Goal: Find specific page/section: Find specific page/section

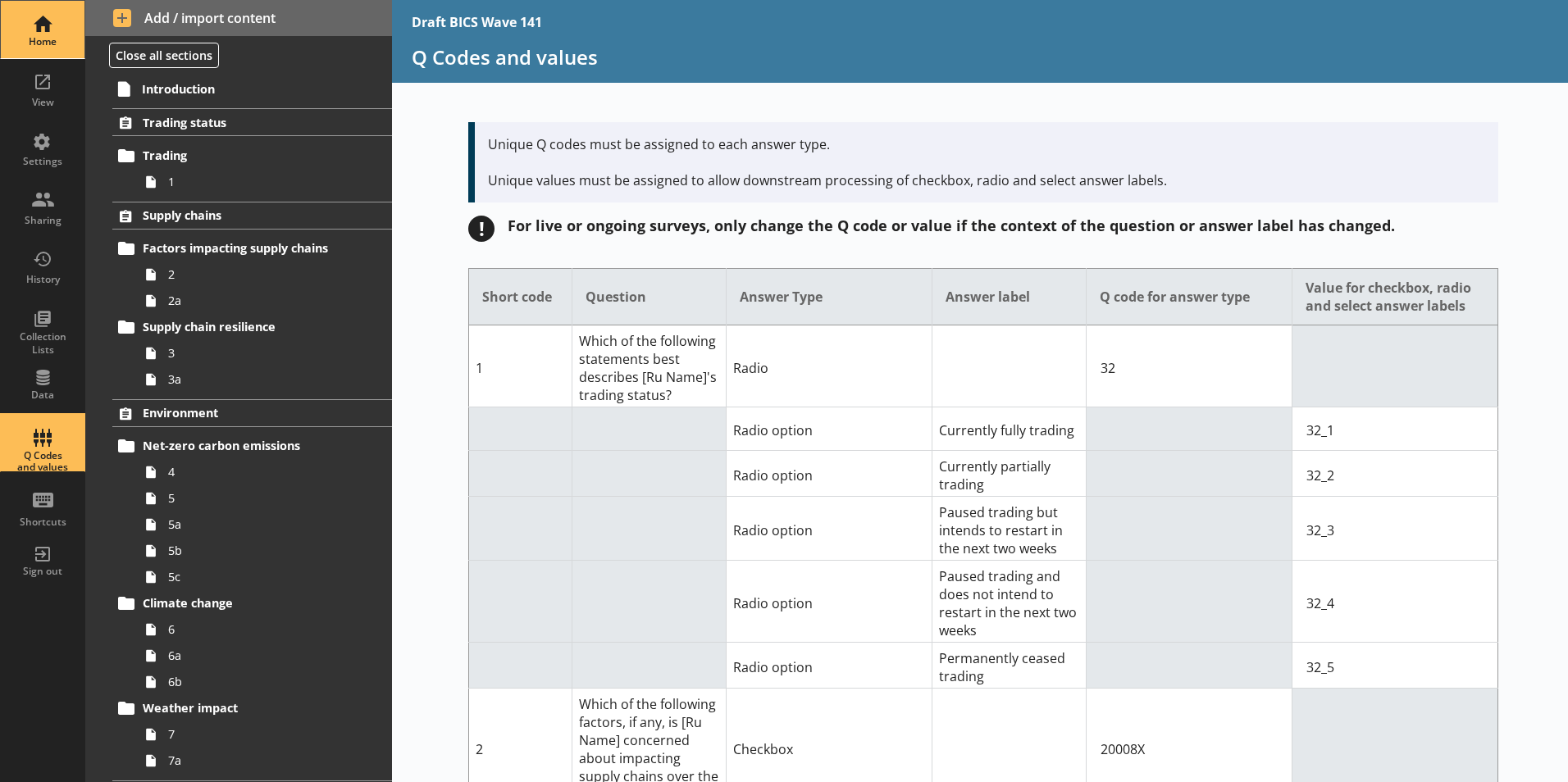
click at [36, 36] on div "Home" at bounding box center [43, 42] width 58 height 13
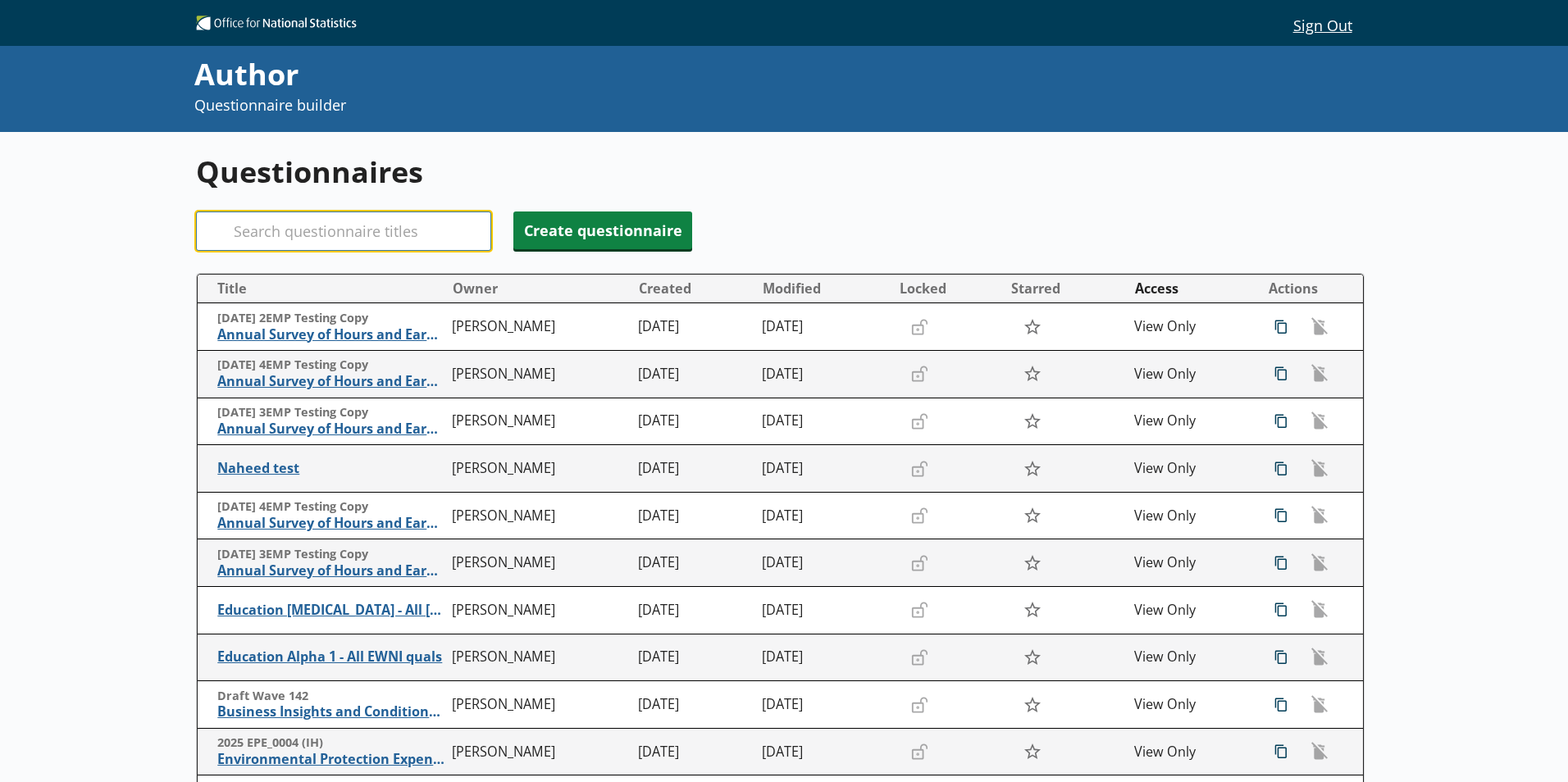
click at [272, 239] on input "Search" at bounding box center [344, 232] width 296 height 39
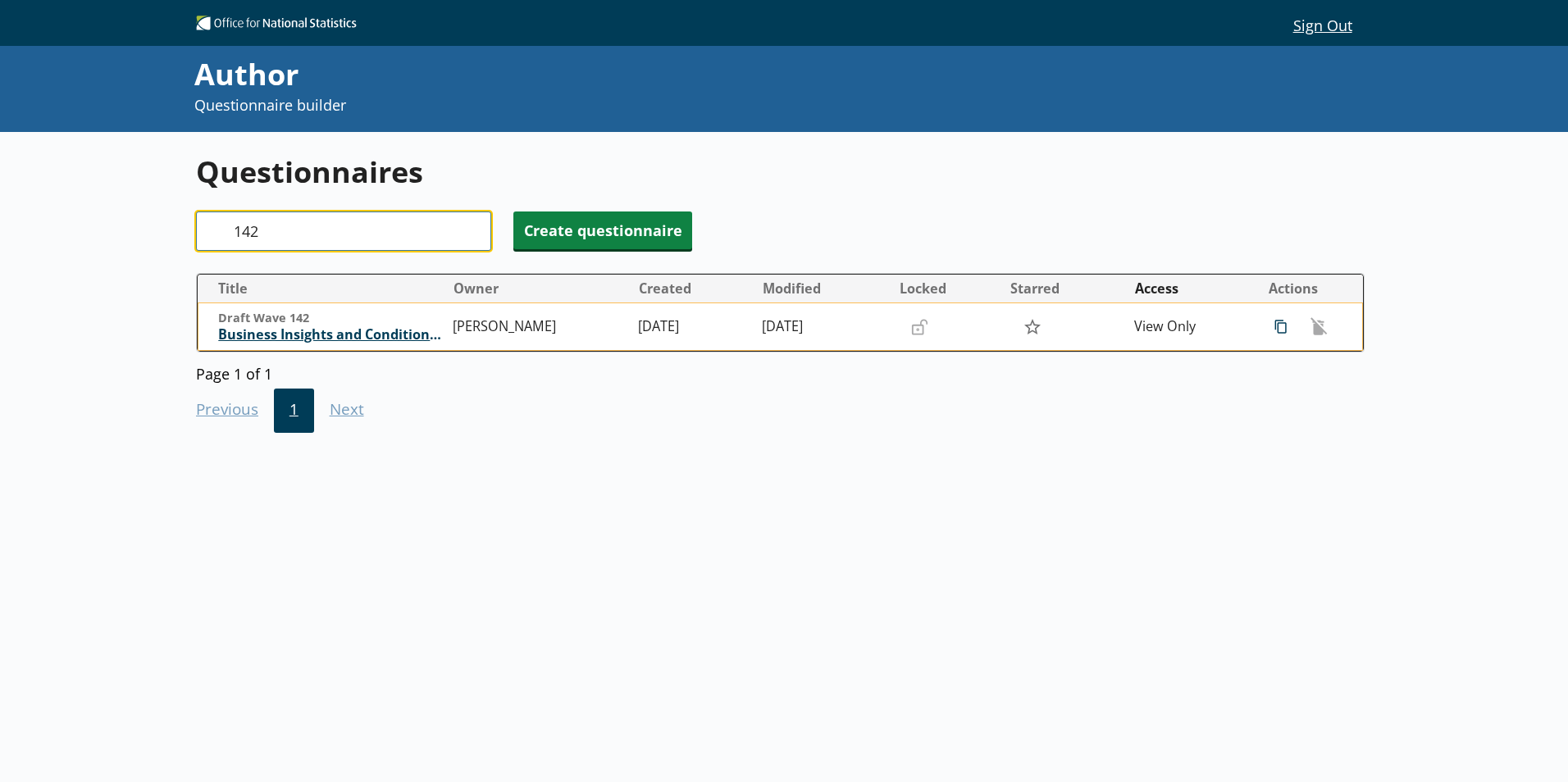
type input "142"
click at [335, 333] on span "Business Insights and Conditions Survey (BICS)" at bounding box center [331, 335] width 226 height 18
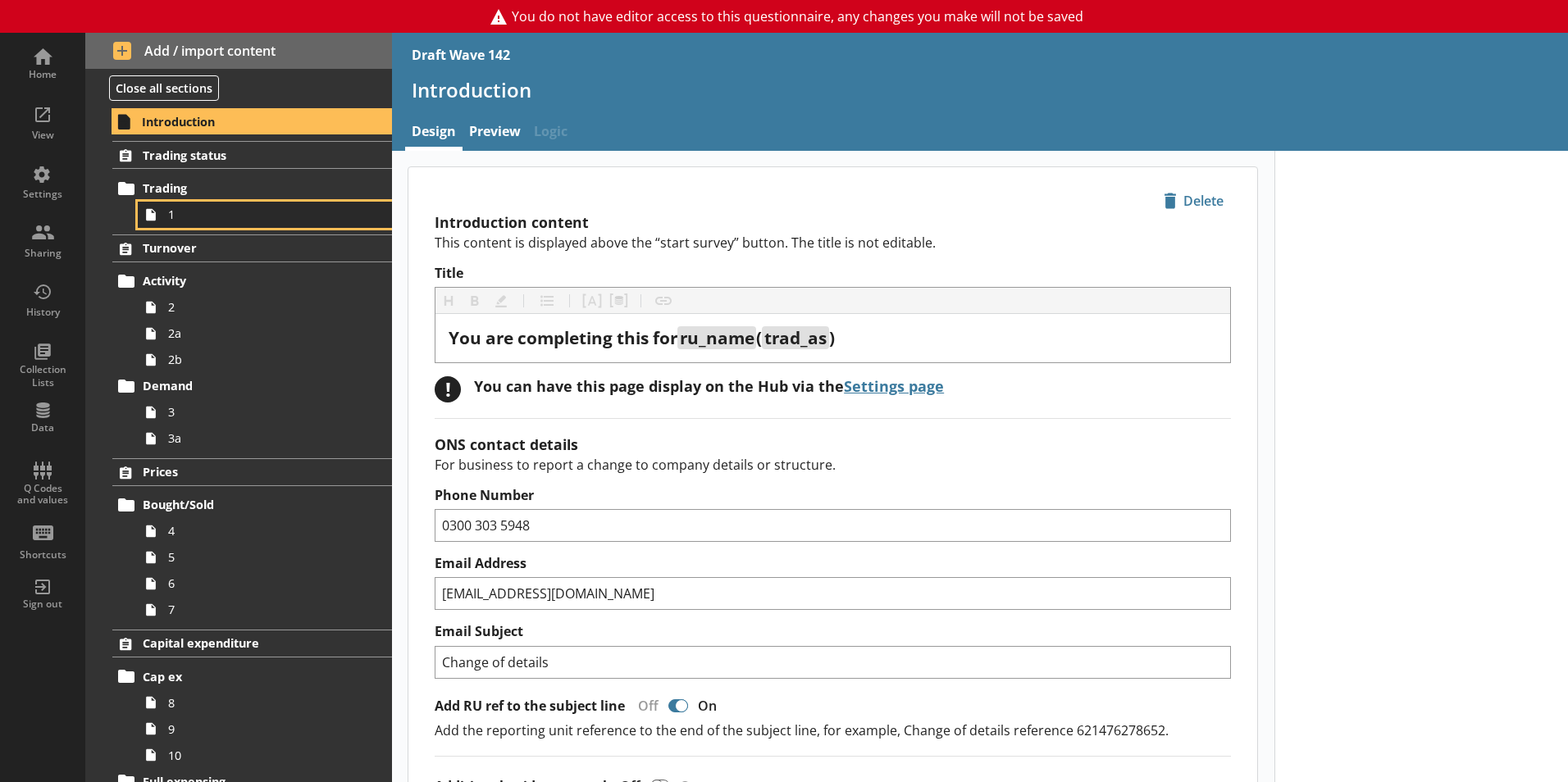
click at [178, 219] on span "1" at bounding box center [259, 214] width 182 height 16
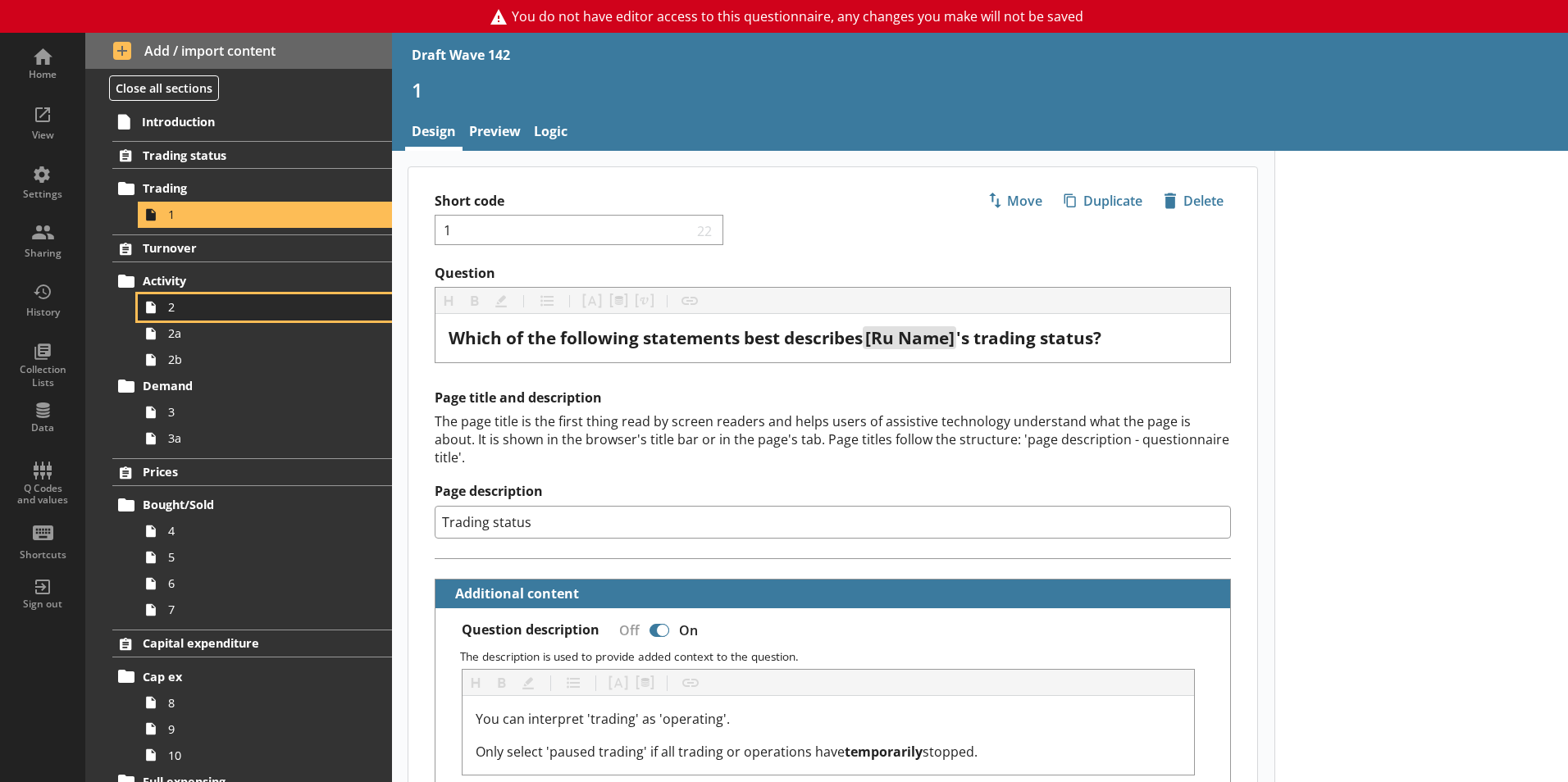
click at [178, 311] on span "2" at bounding box center [259, 307] width 182 height 16
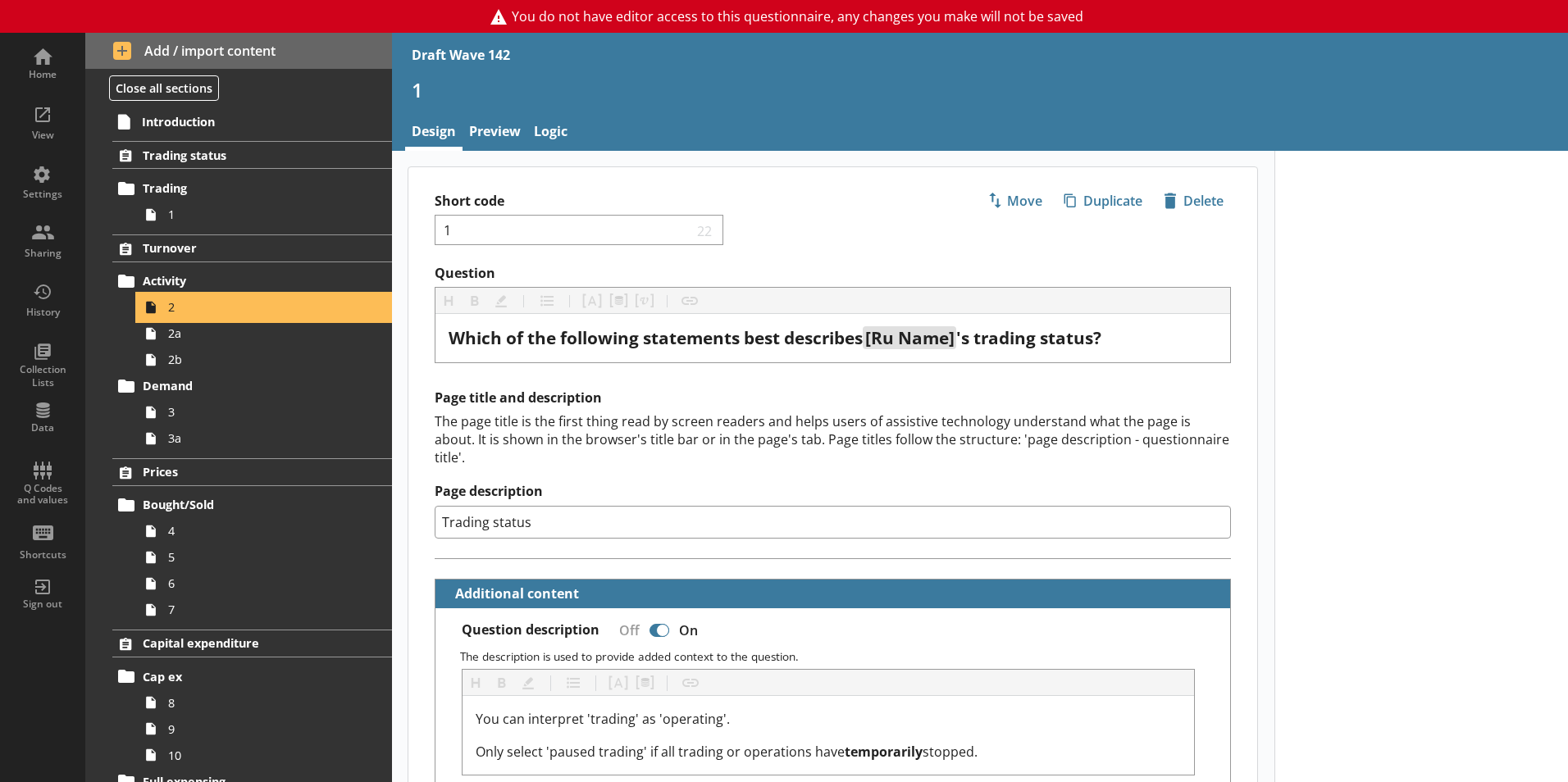
type textarea "x"
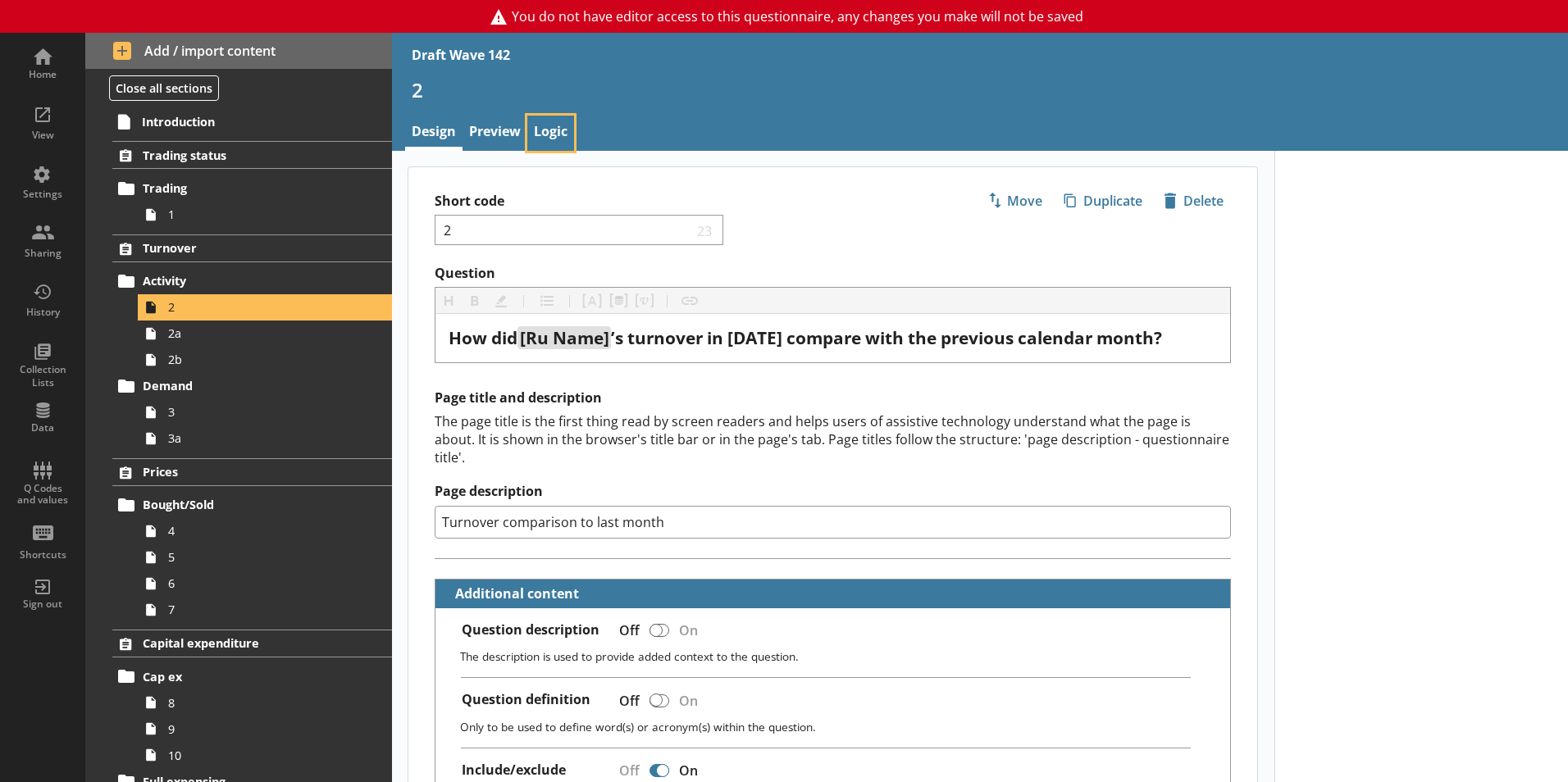
click at [541, 136] on link "Logic" at bounding box center [551, 133] width 47 height 35
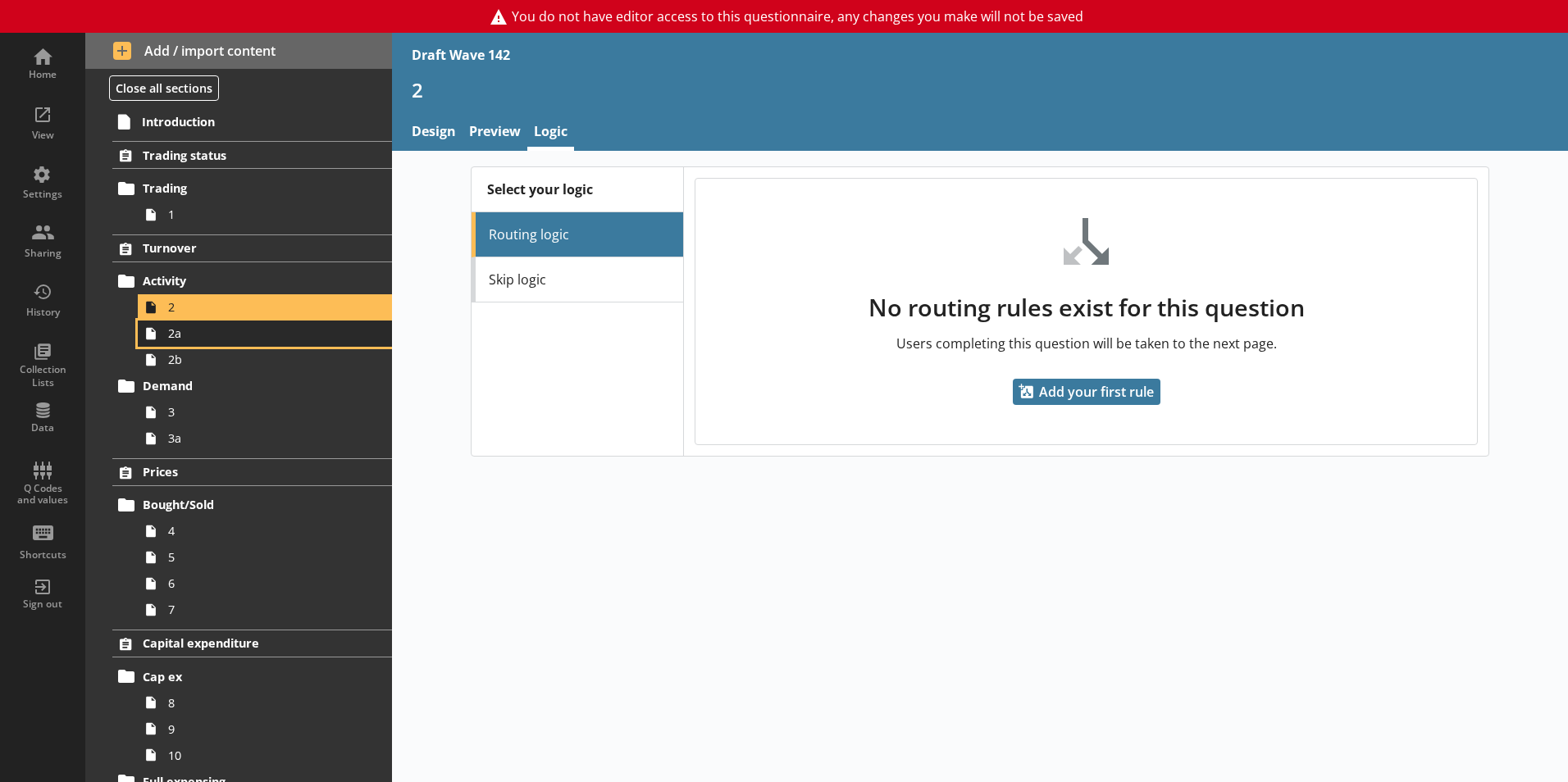
click at [184, 338] on span "2a" at bounding box center [259, 333] width 182 height 16
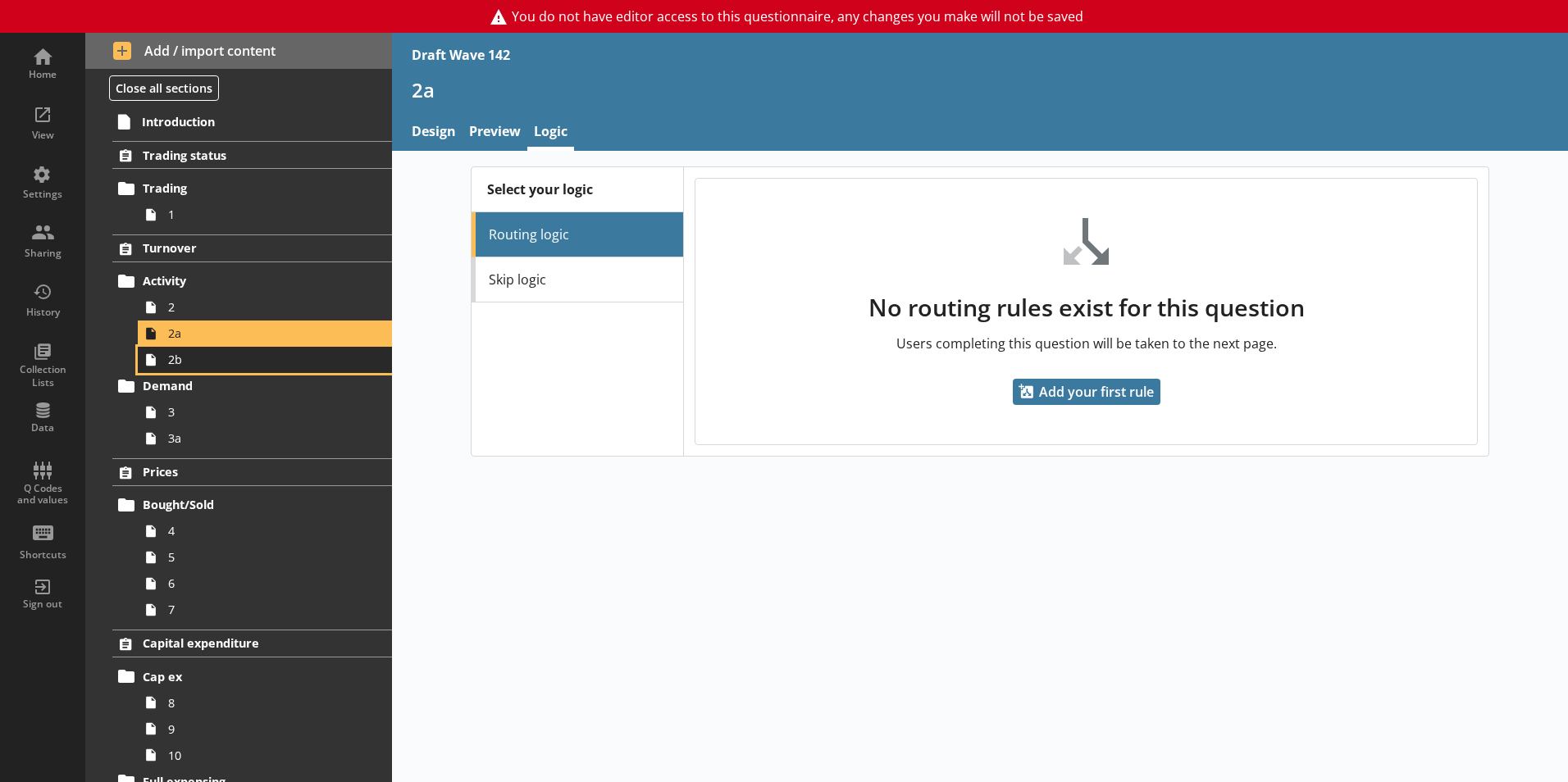
click at [189, 368] on link "2b" at bounding box center [264, 360] width 254 height 26
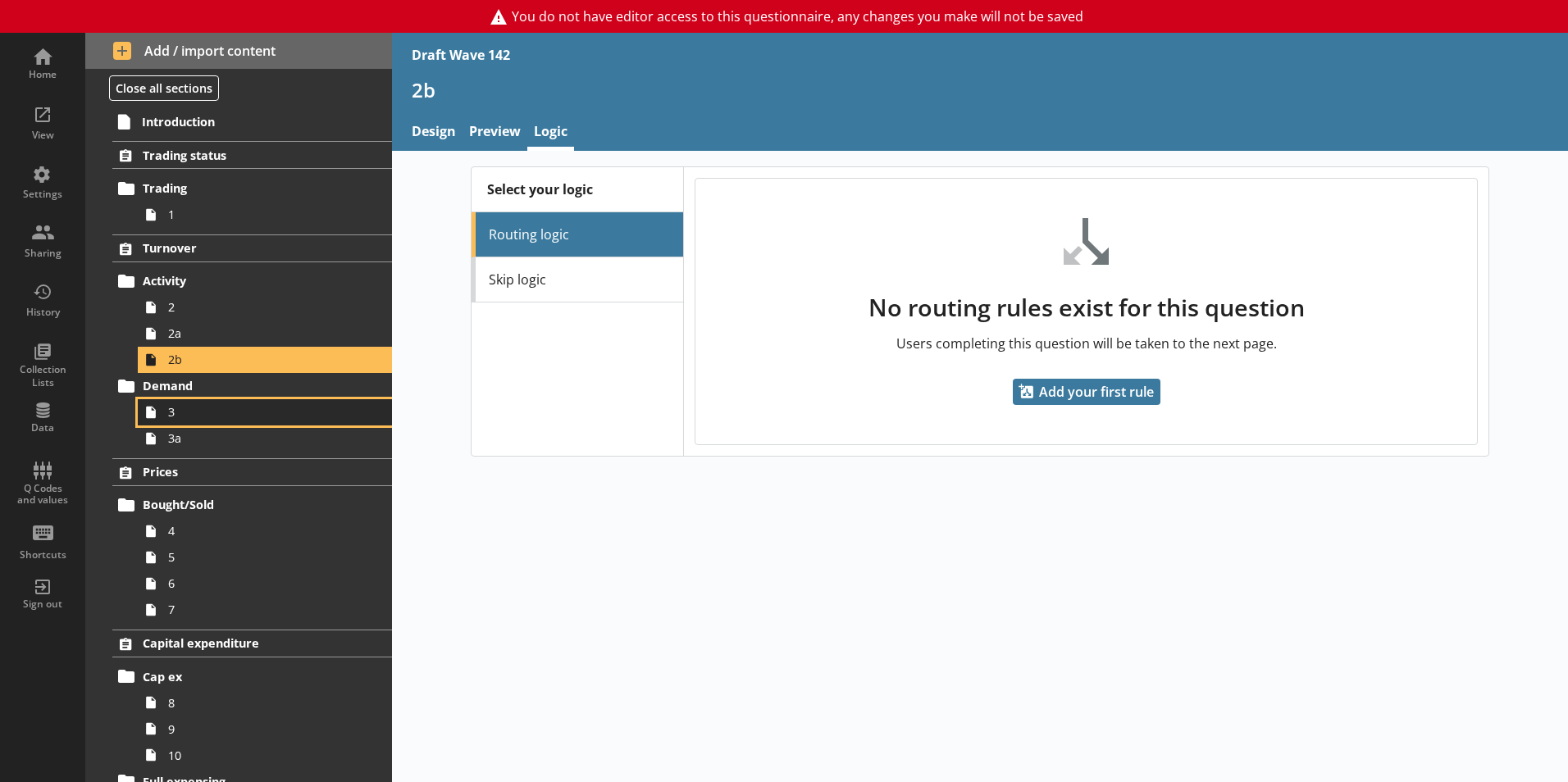
click at [188, 417] on span "3" at bounding box center [259, 412] width 182 height 16
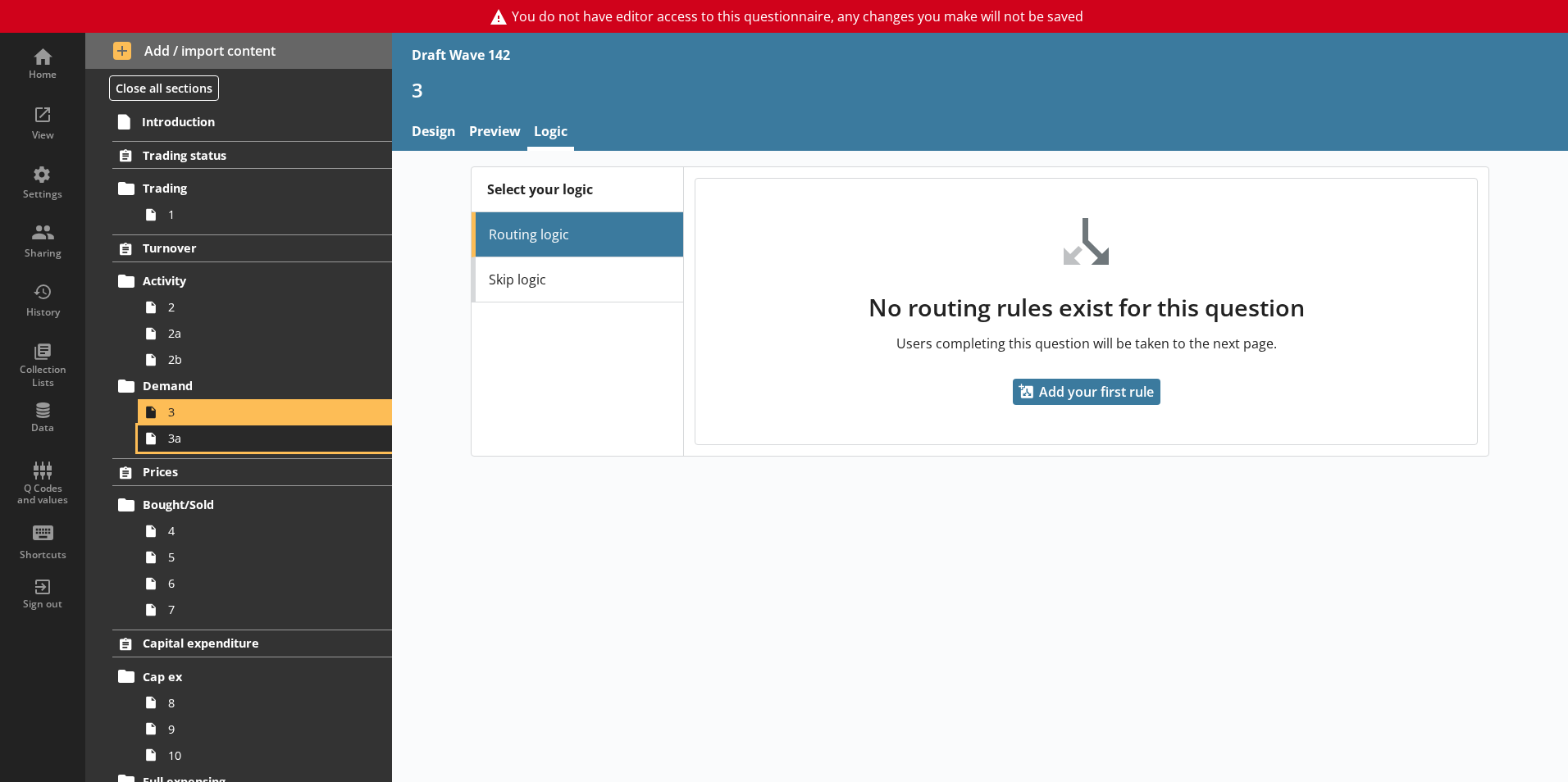
click at [178, 447] on link "3a" at bounding box center [264, 439] width 254 height 26
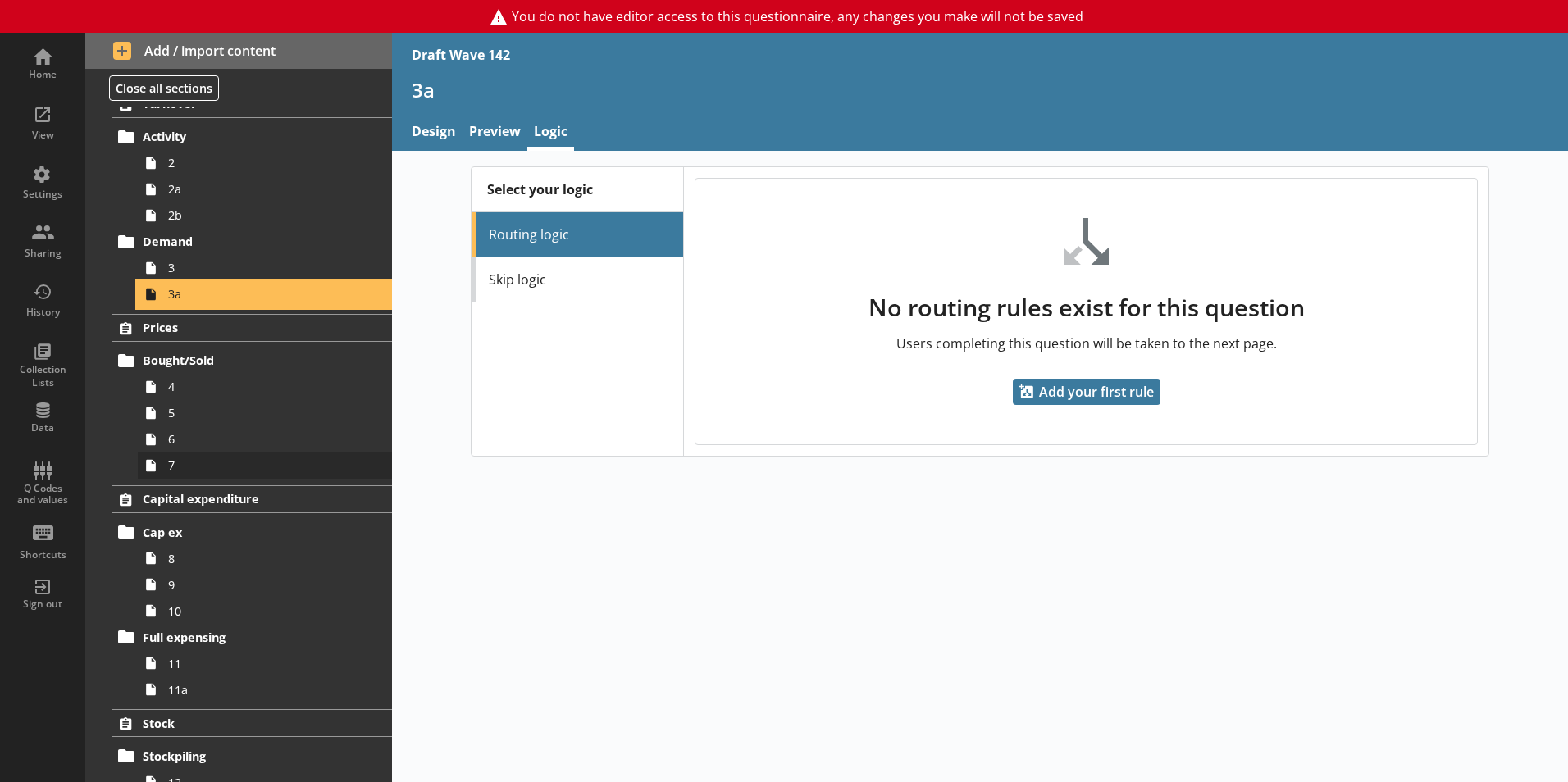
scroll to position [164, 0]
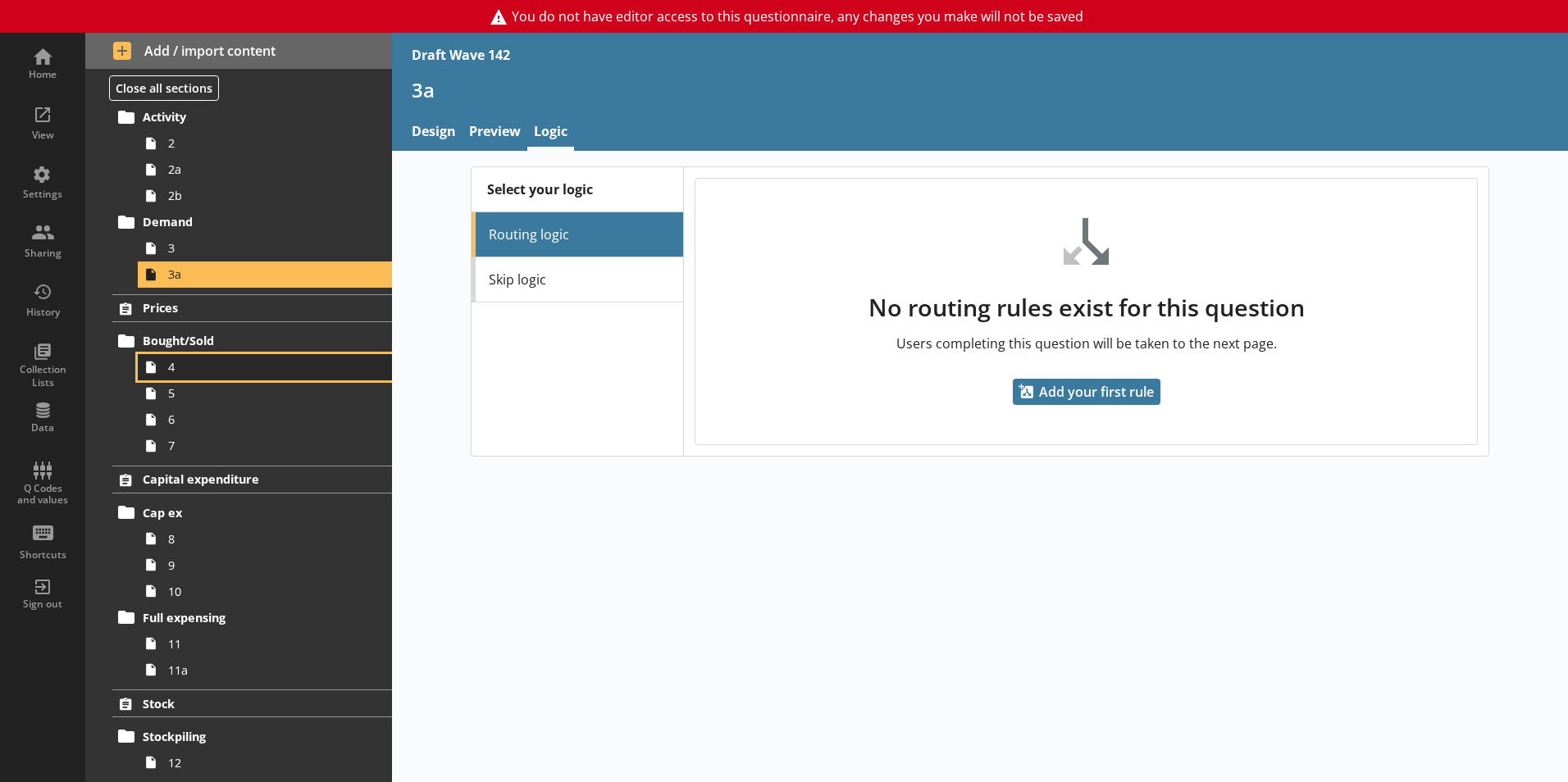
click at [179, 369] on span "4" at bounding box center [259, 366] width 182 height 16
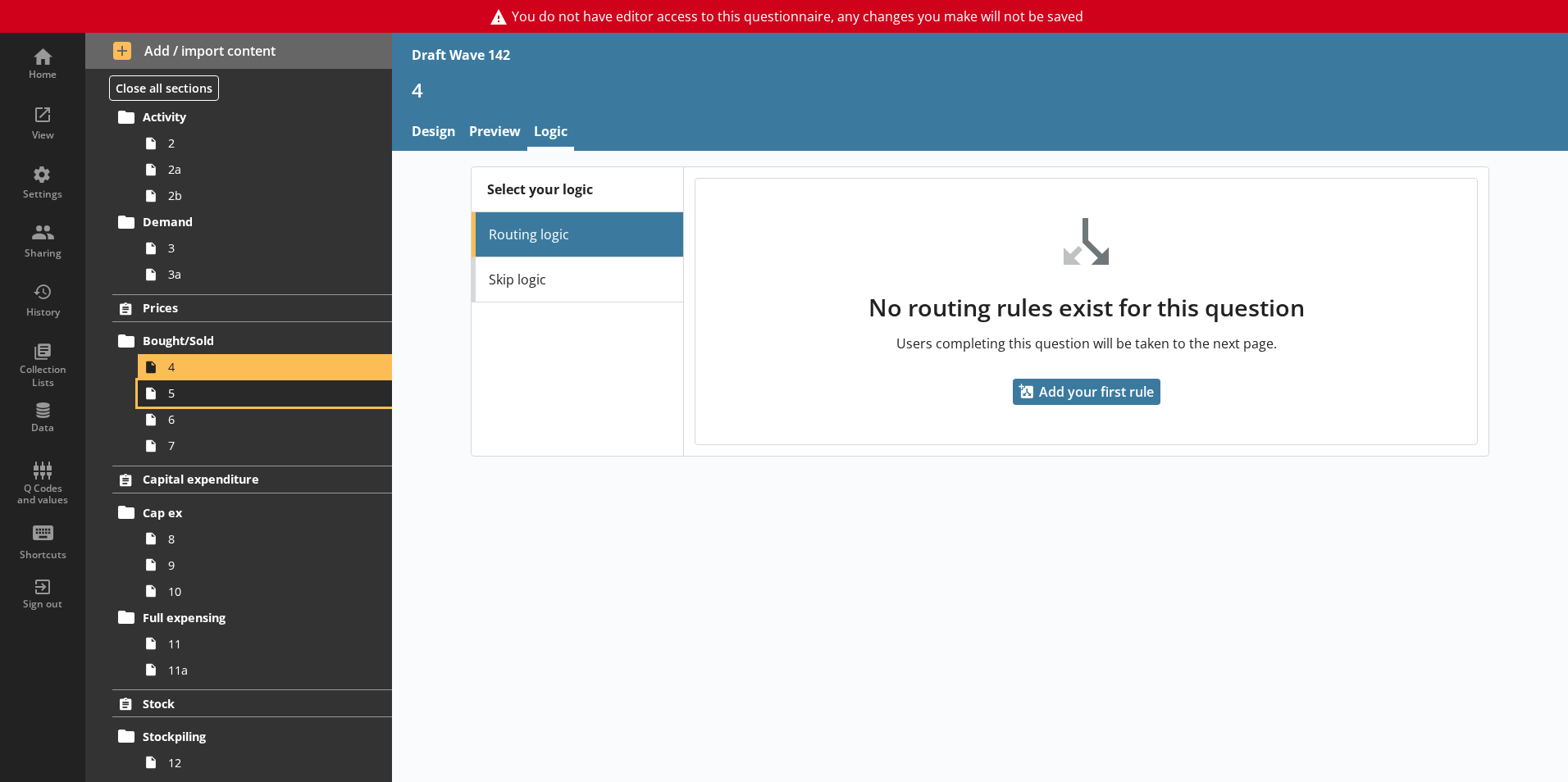
click at [179, 402] on link "5" at bounding box center [264, 393] width 254 height 26
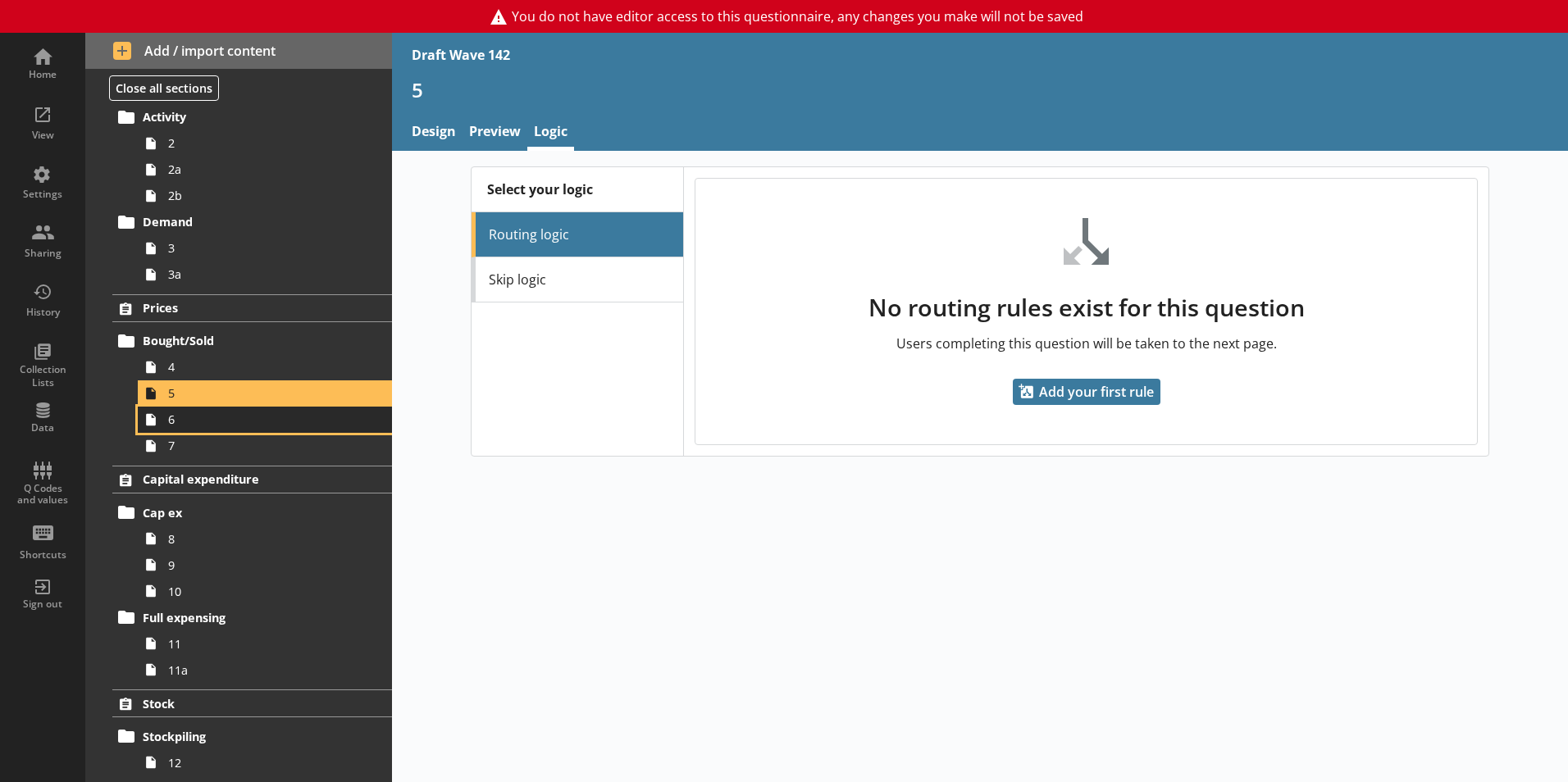
click at [178, 431] on link "6" at bounding box center [264, 419] width 254 height 26
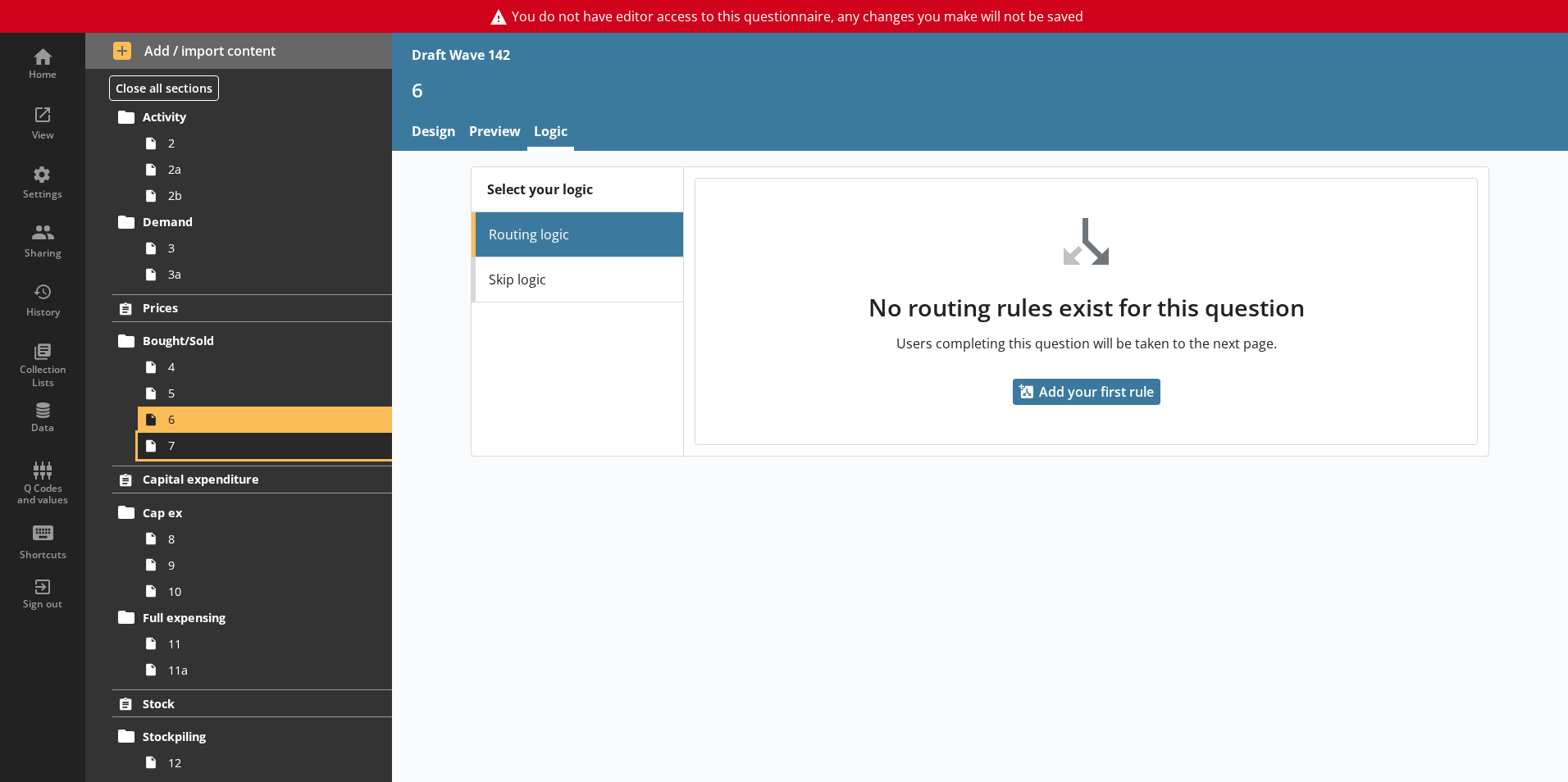
click at [176, 455] on link "7" at bounding box center [264, 446] width 254 height 26
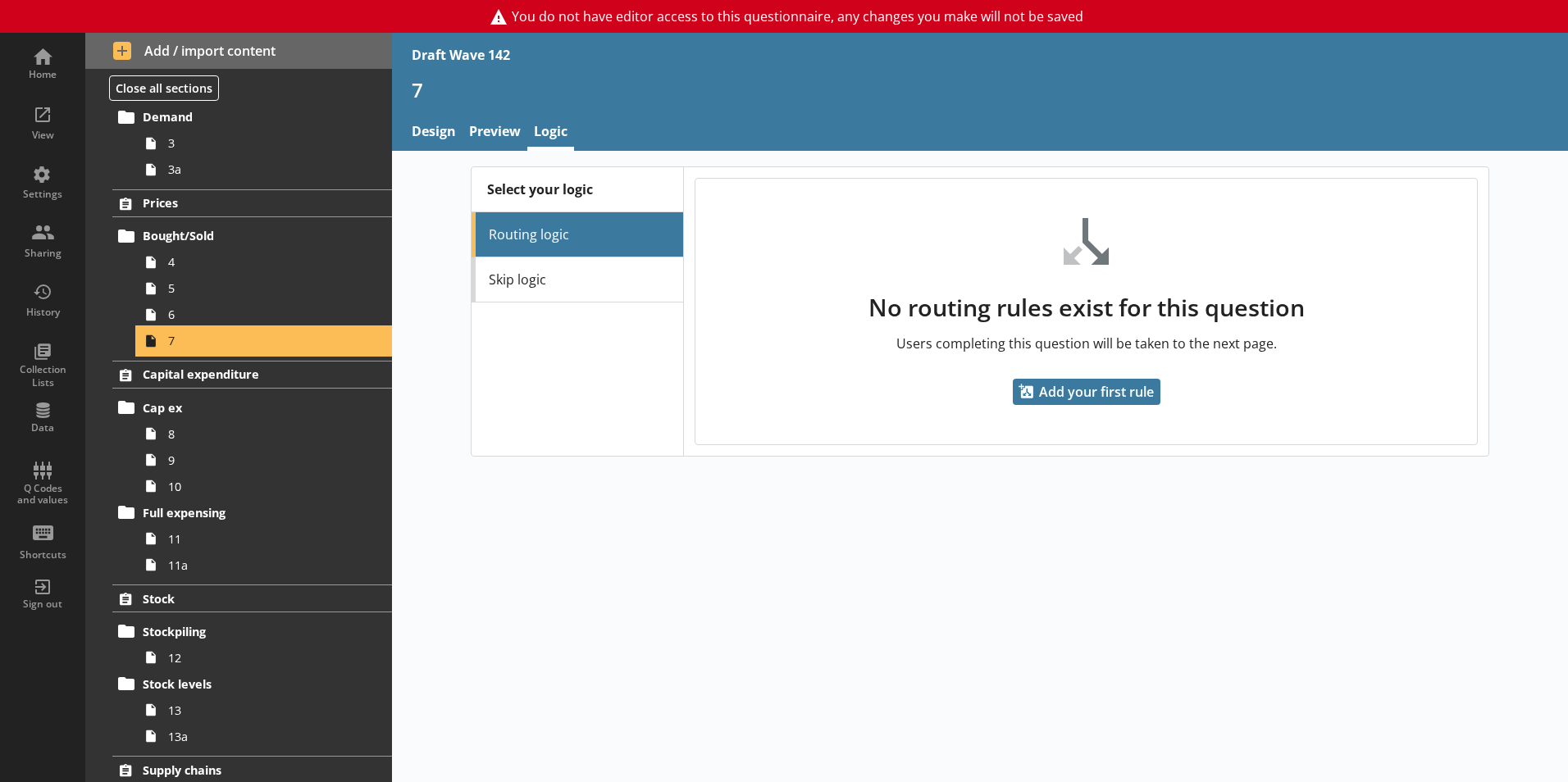
scroll to position [410, 0]
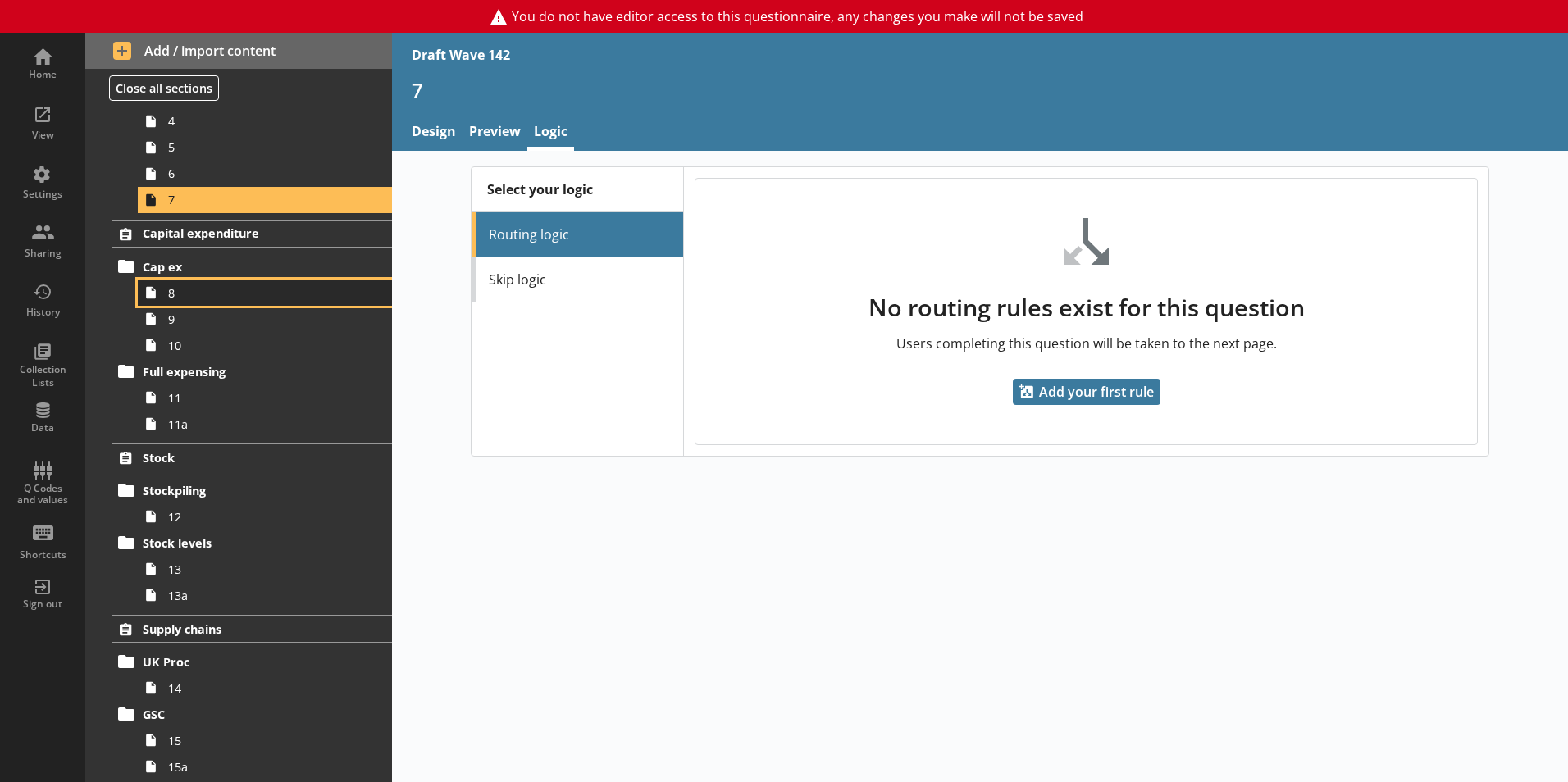
click at [178, 298] on span "8" at bounding box center [259, 293] width 182 height 16
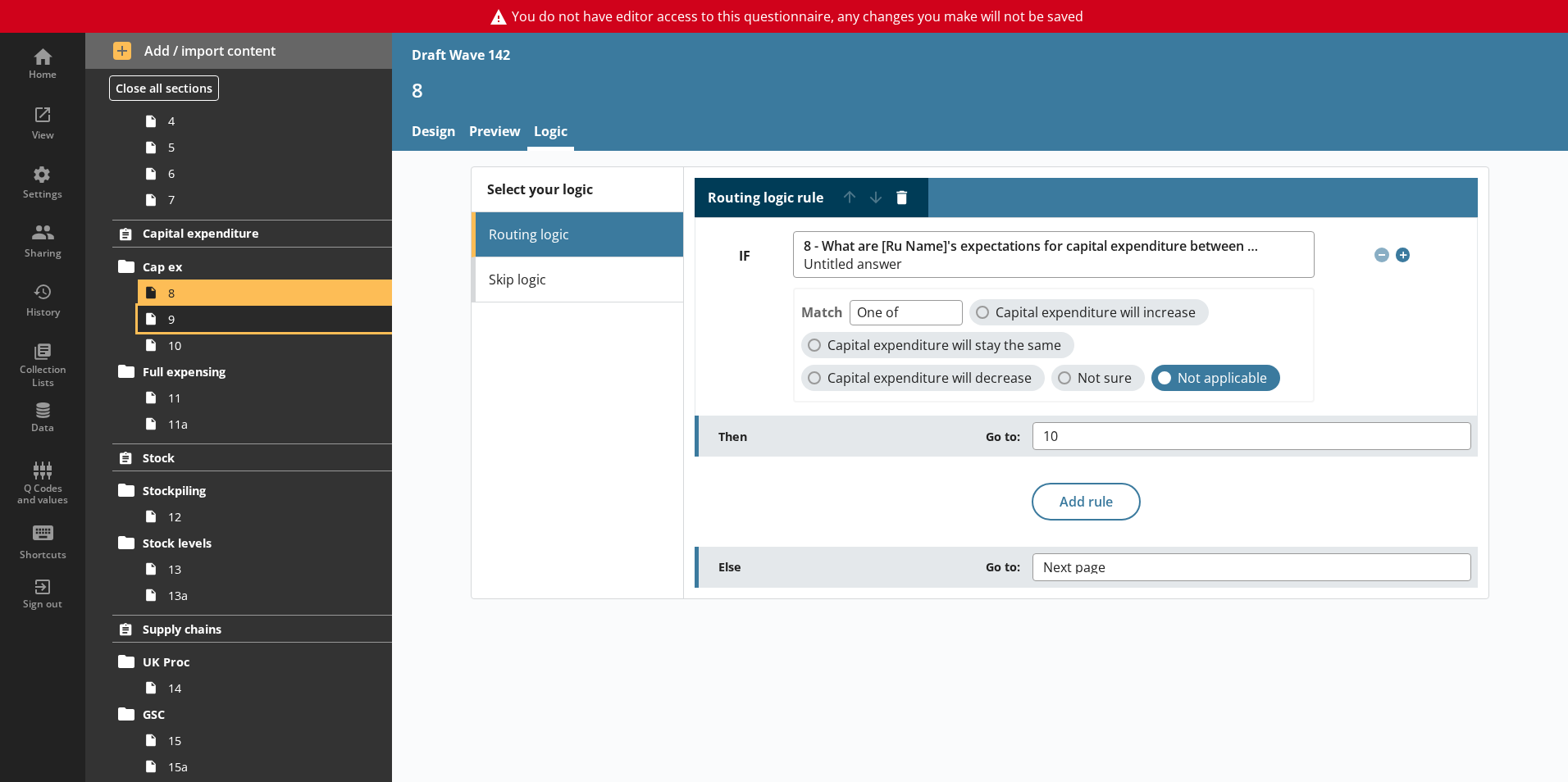
click at [161, 325] on icon at bounding box center [151, 319] width 26 height 26
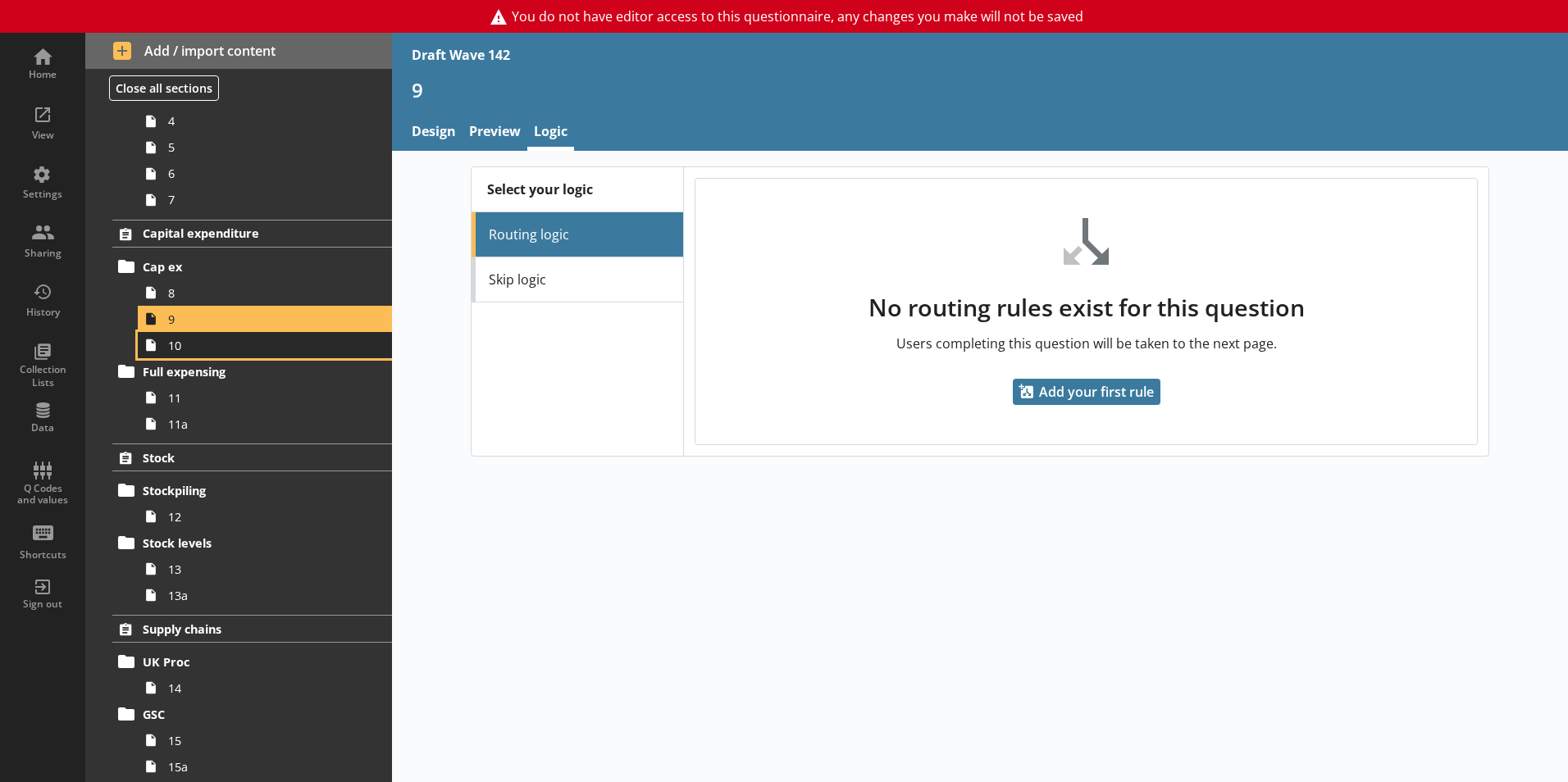
click at [178, 353] on link "10" at bounding box center [264, 345] width 254 height 26
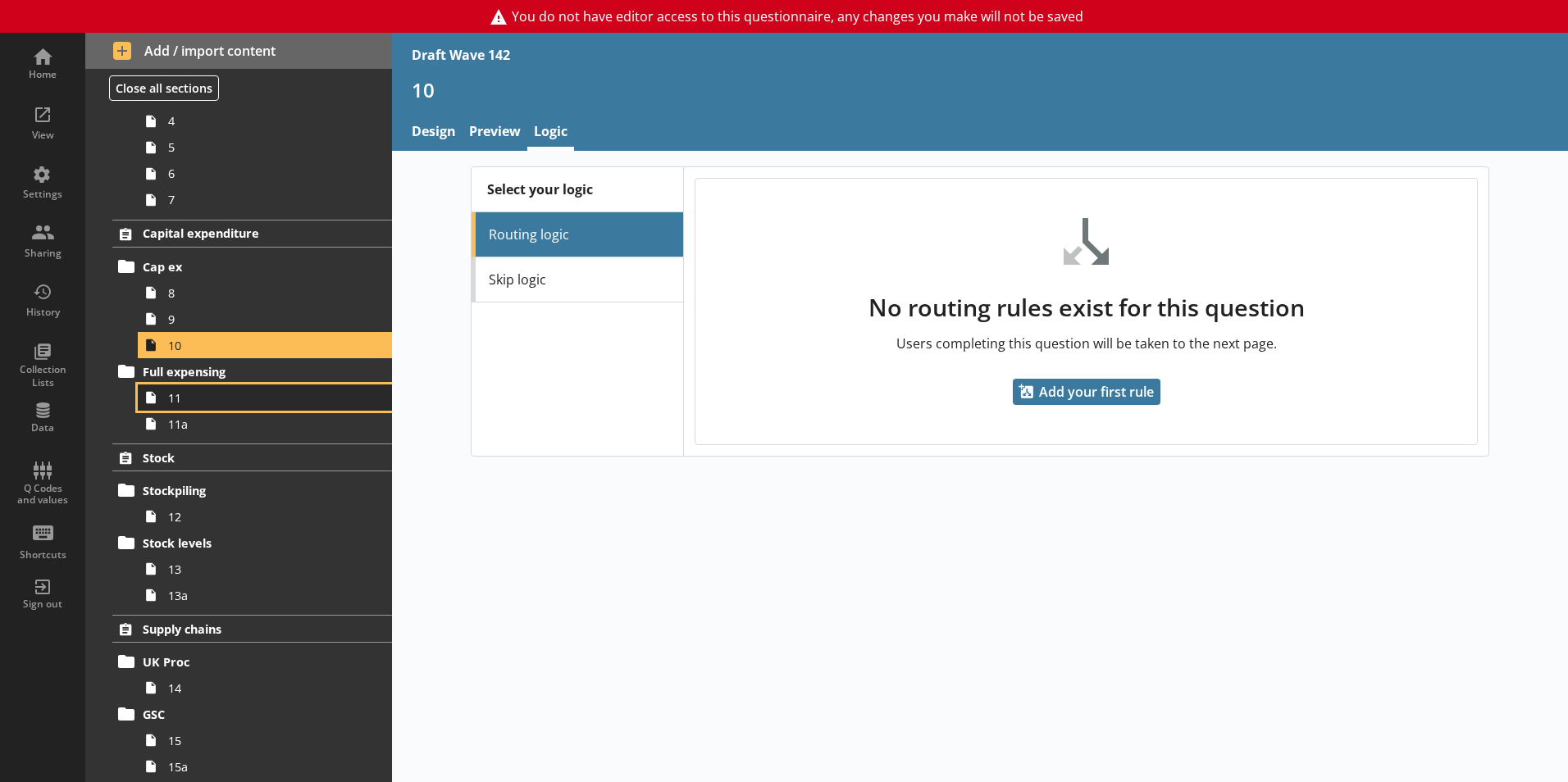
click at [176, 404] on span "11" at bounding box center [259, 398] width 182 height 16
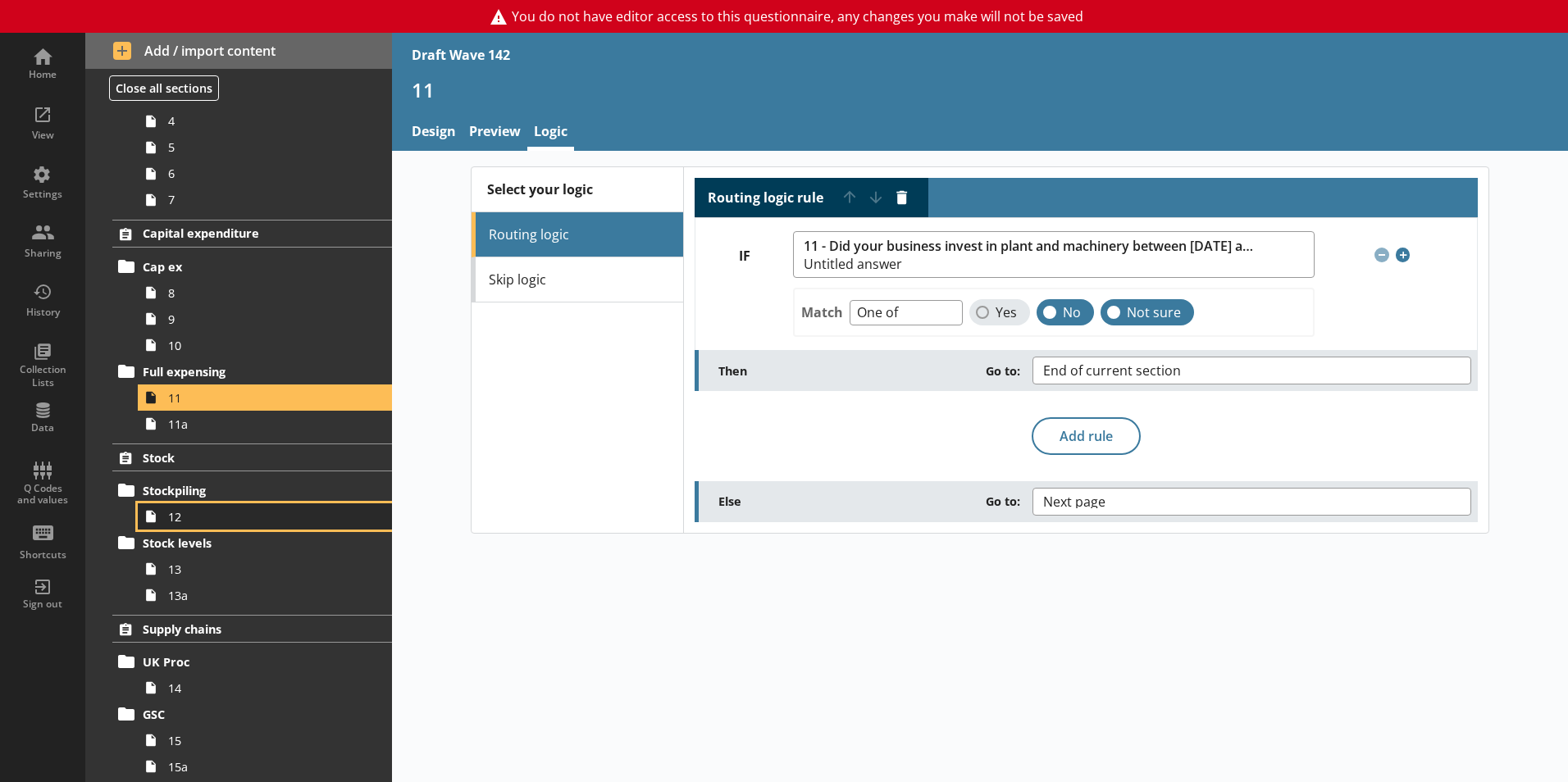
click at [170, 518] on span "12" at bounding box center [259, 517] width 182 height 16
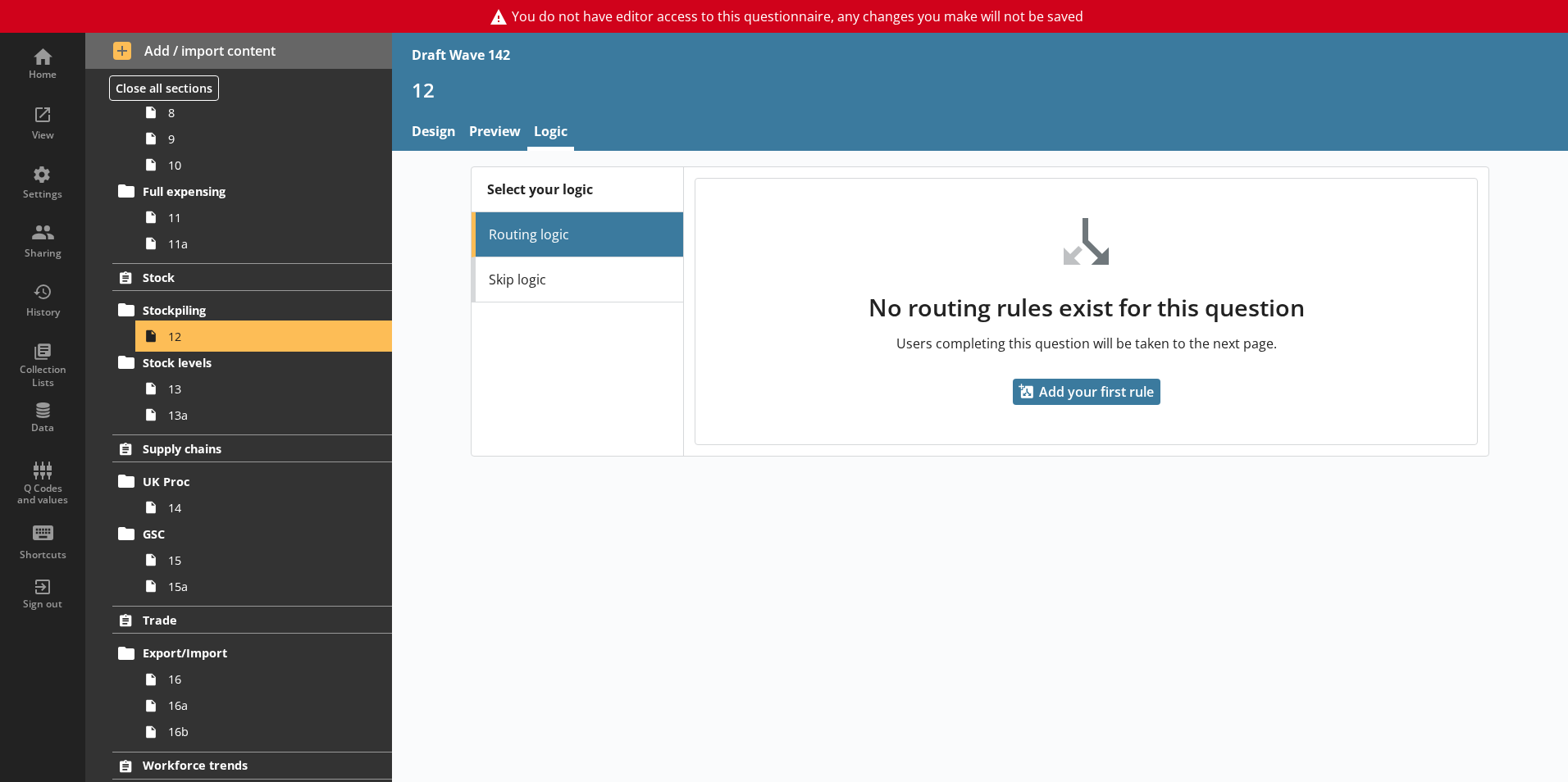
scroll to position [656, 0]
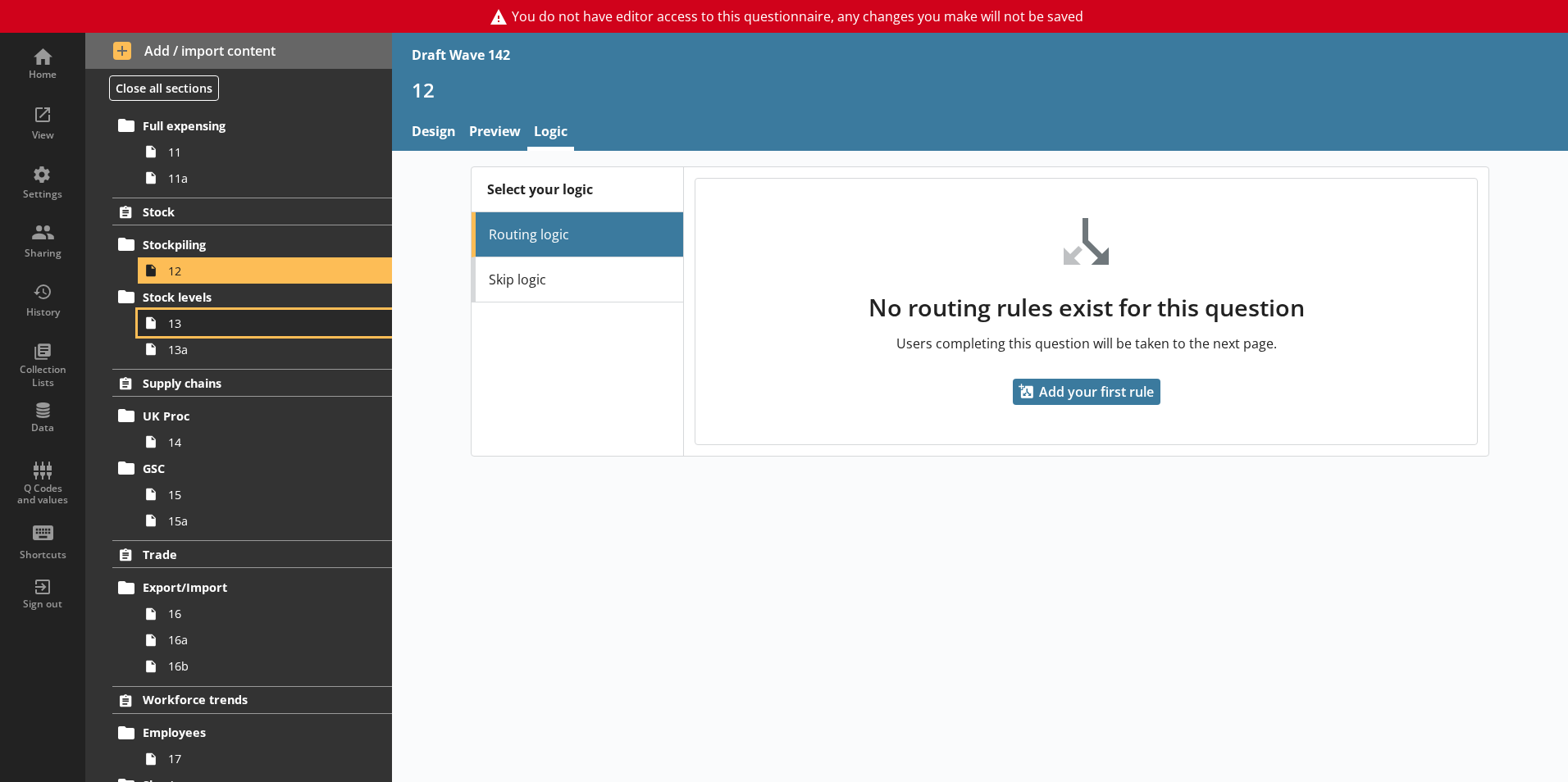
click at [183, 330] on span "13" at bounding box center [259, 324] width 182 height 16
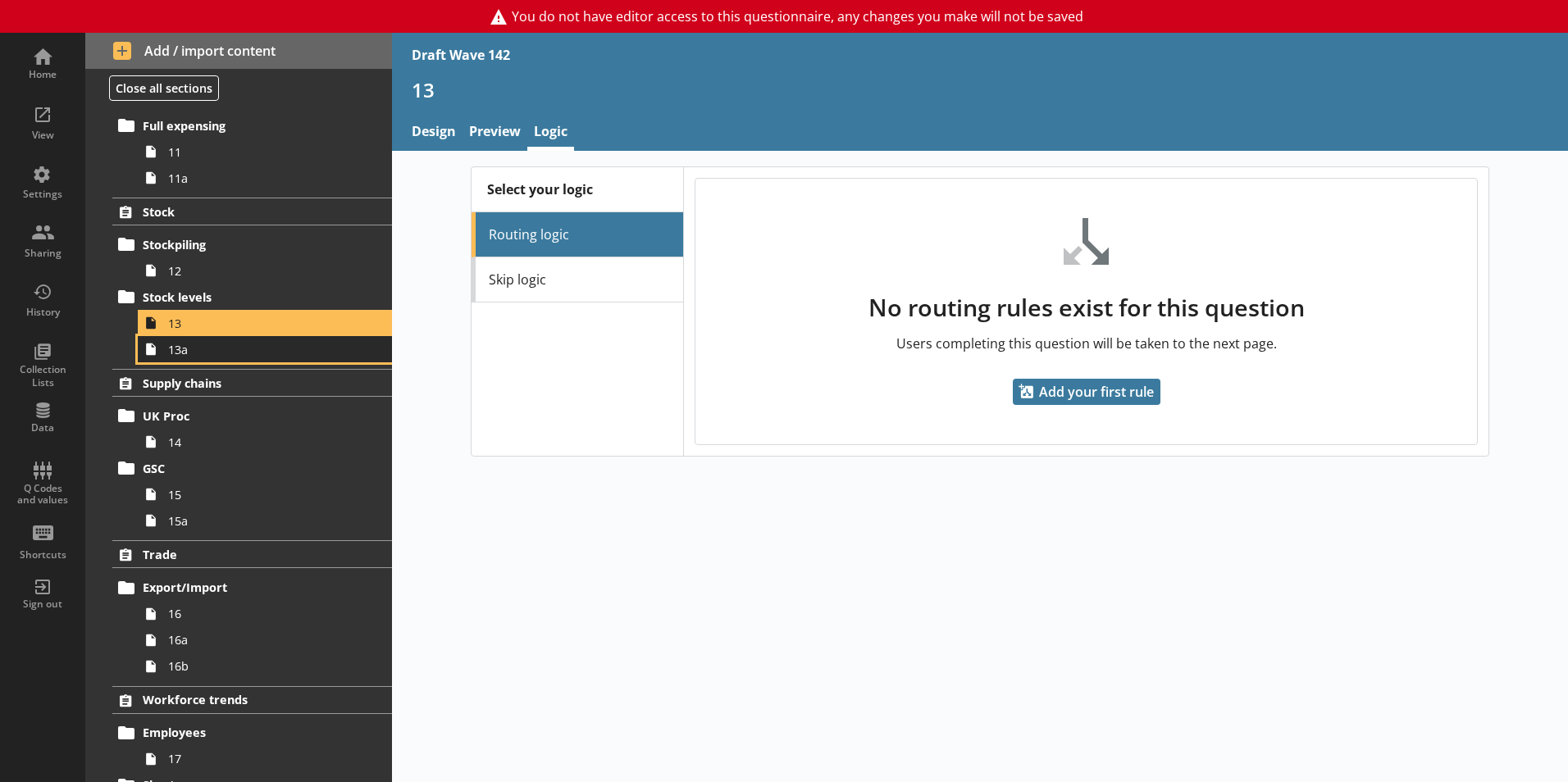
click at [184, 358] on link "13a" at bounding box center [264, 350] width 254 height 26
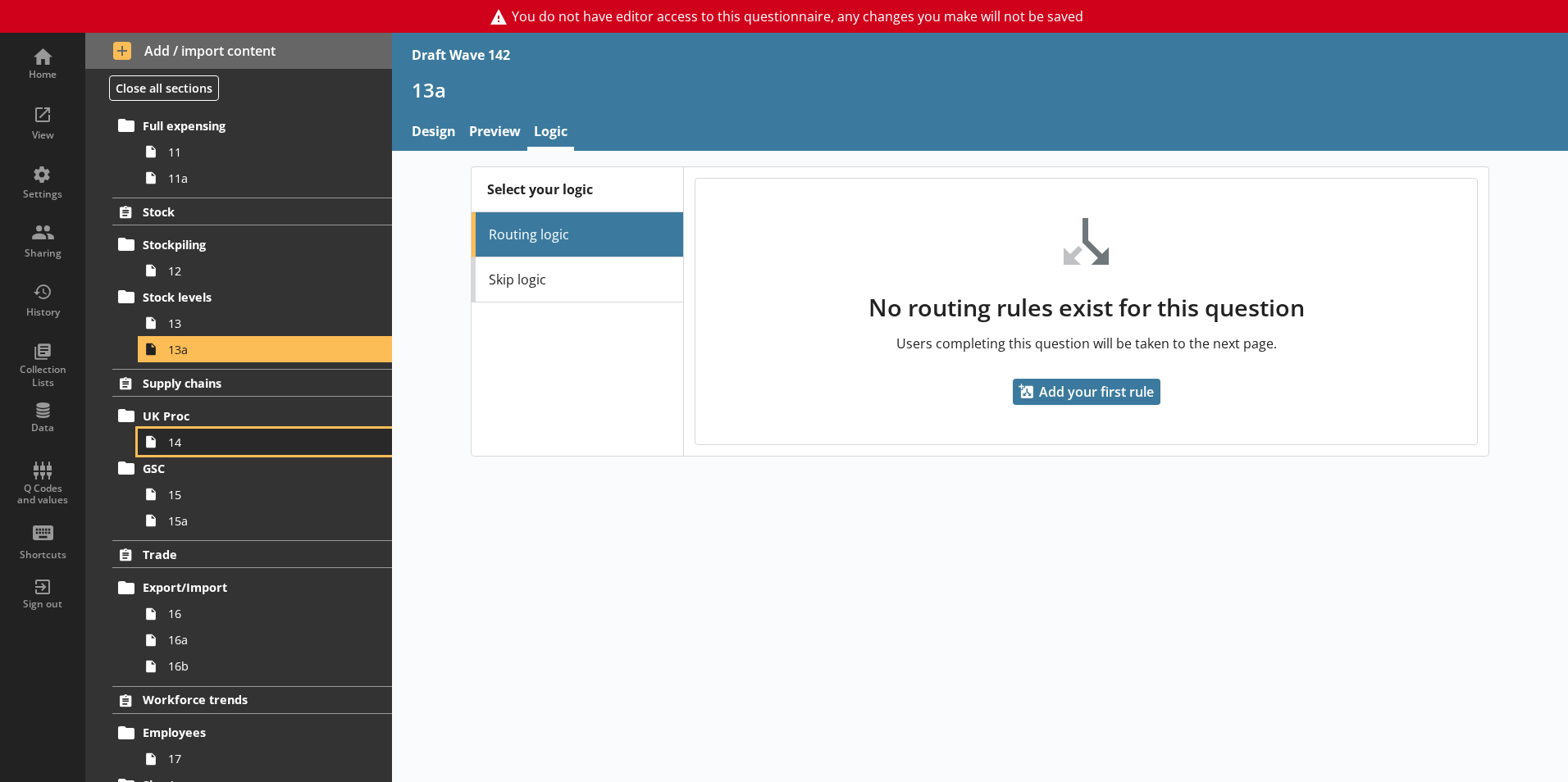
click at [171, 447] on span "14" at bounding box center [259, 442] width 182 height 16
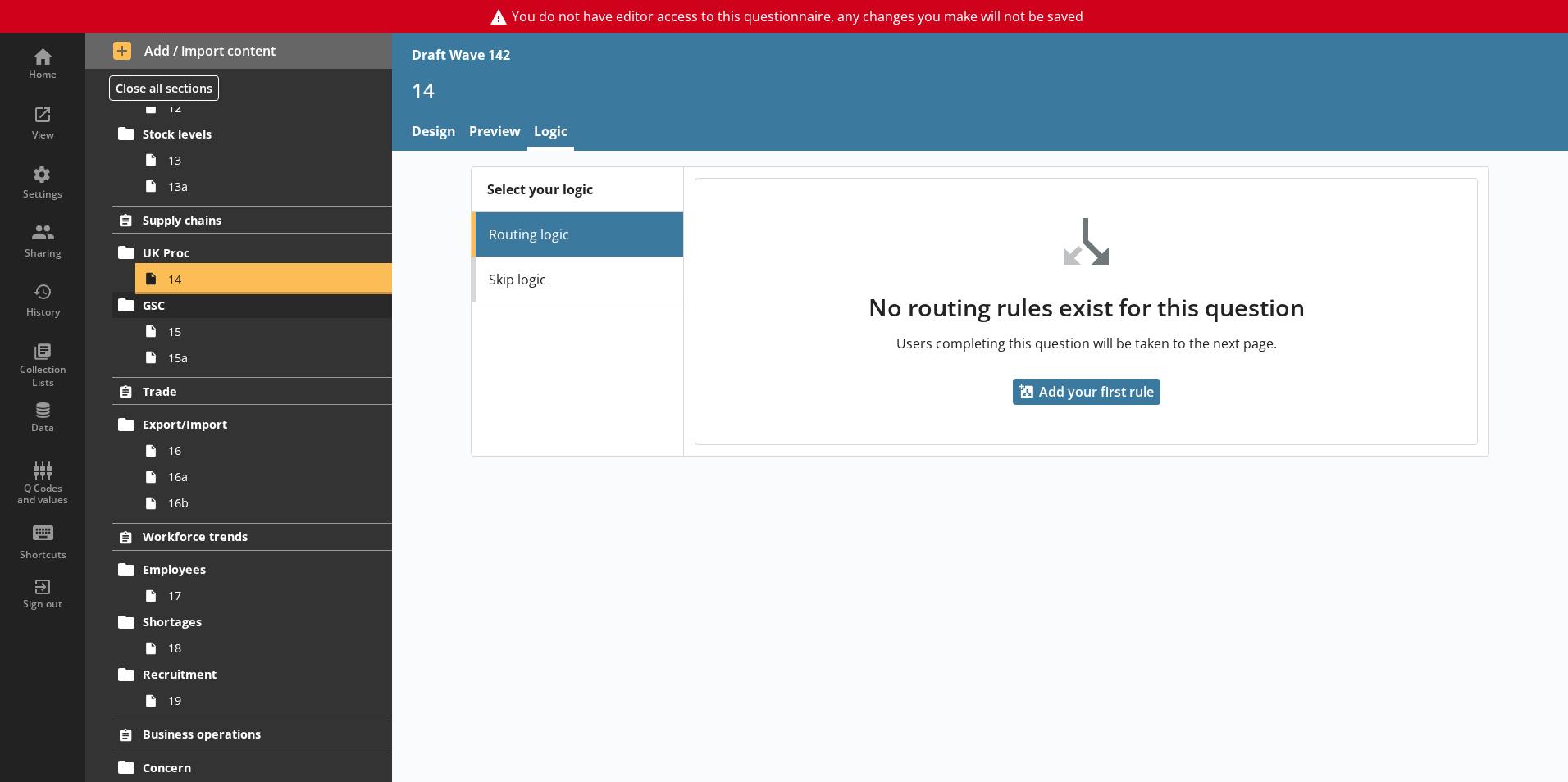
scroll to position [820, 0]
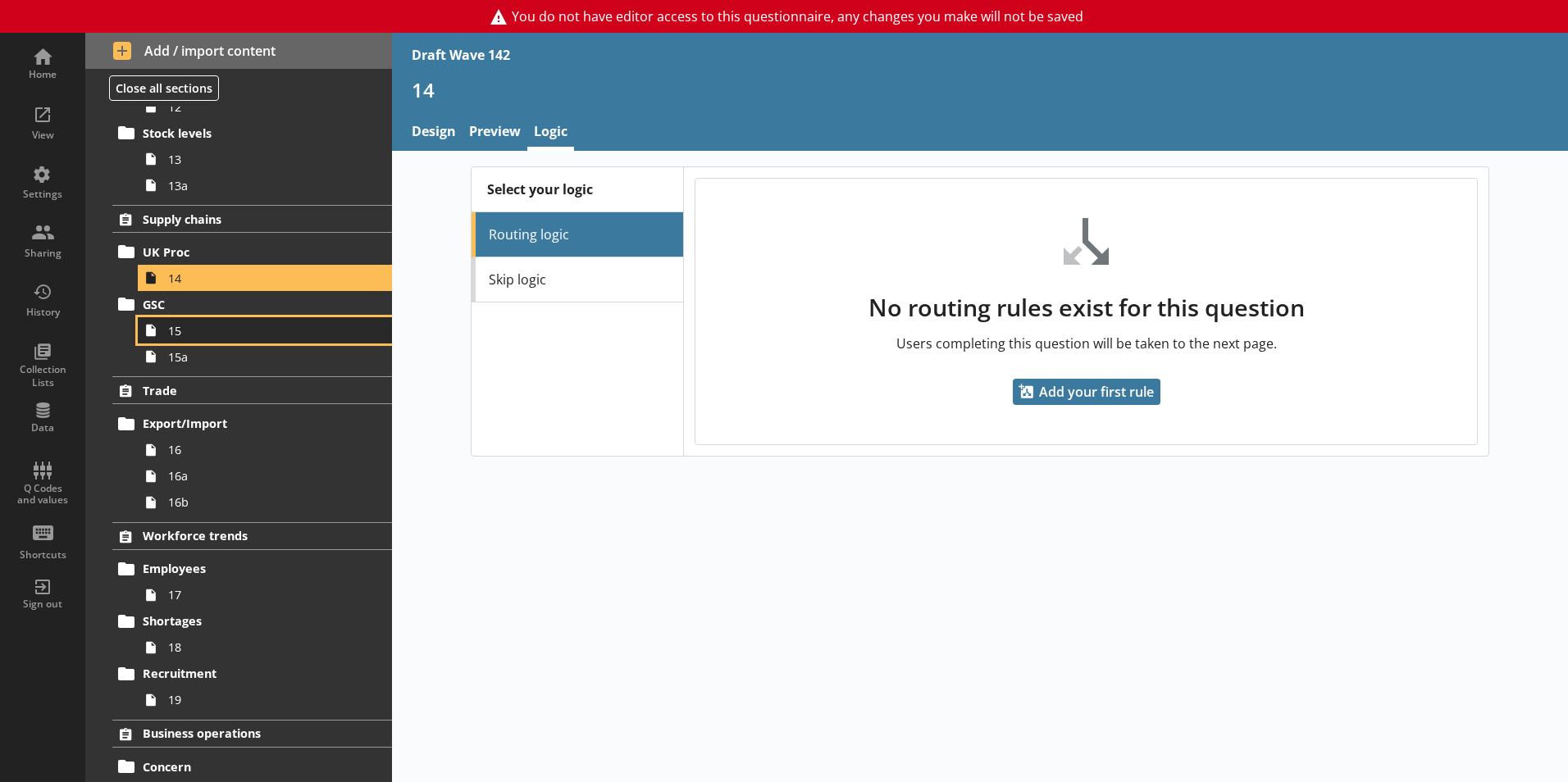
click at [176, 338] on span "15" at bounding box center [259, 331] width 182 height 16
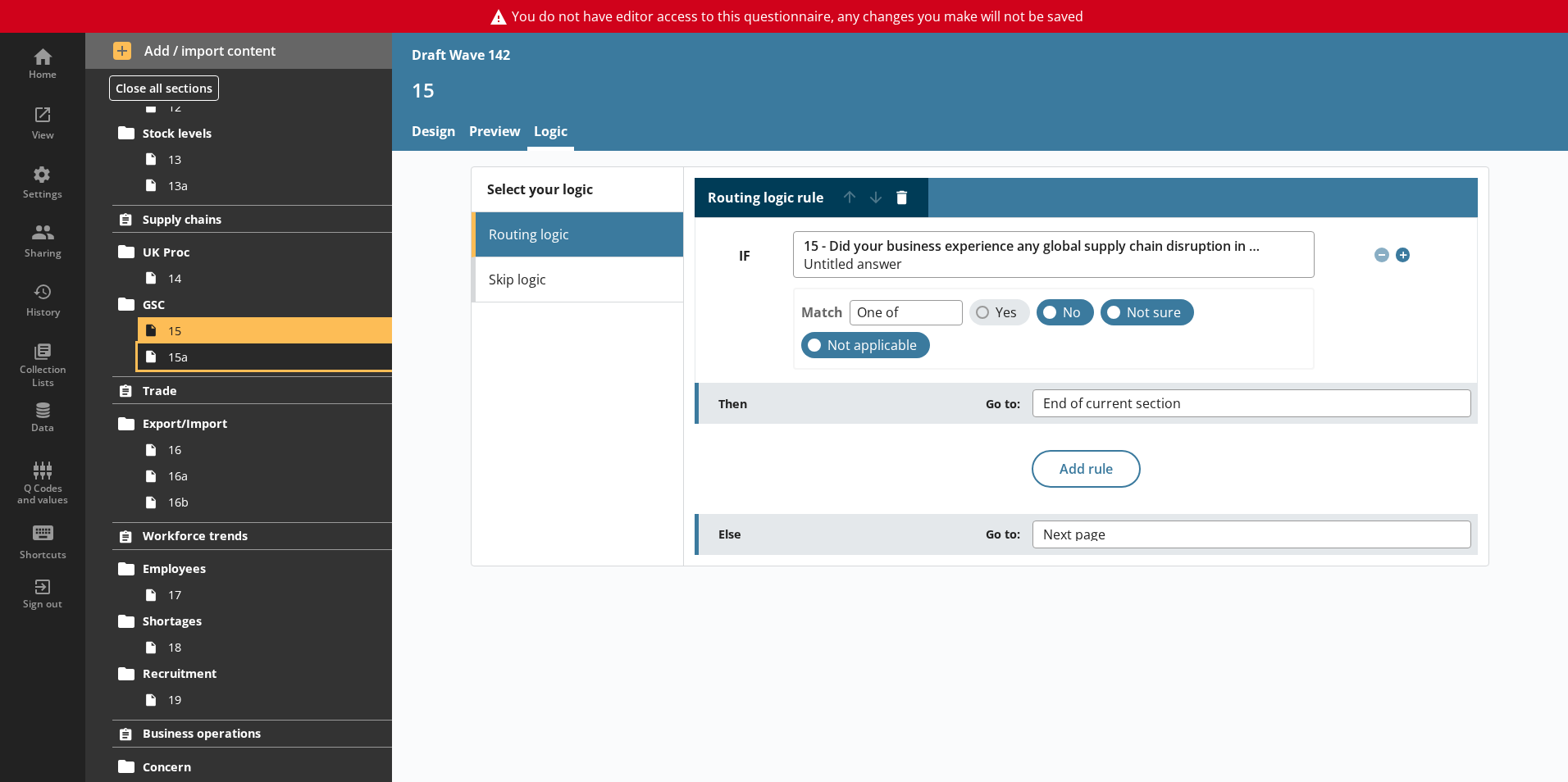
click at [186, 362] on span "15a" at bounding box center [259, 357] width 182 height 16
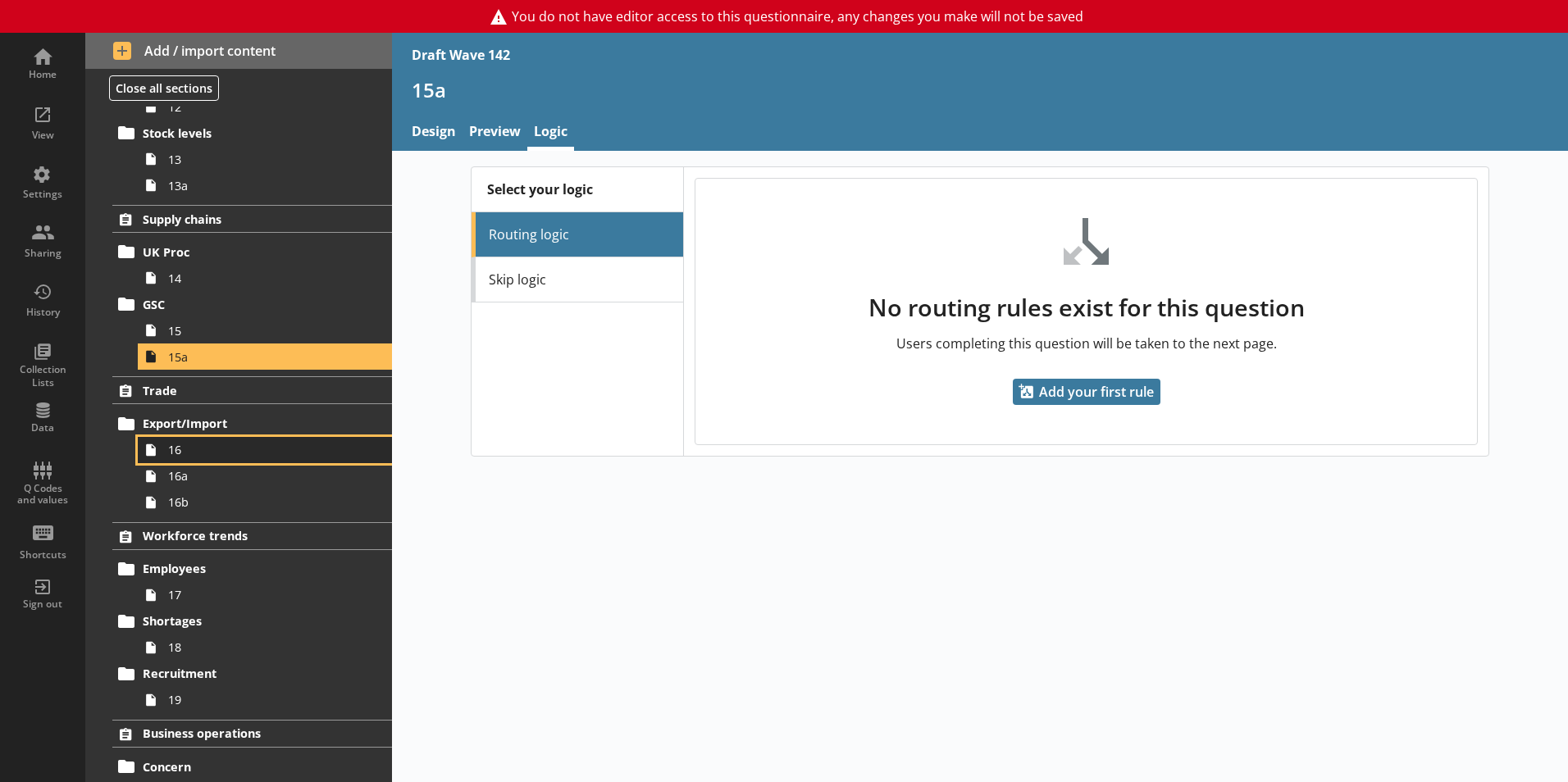
click at [194, 457] on span "16" at bounding box center [259, 449] width 182 height 16
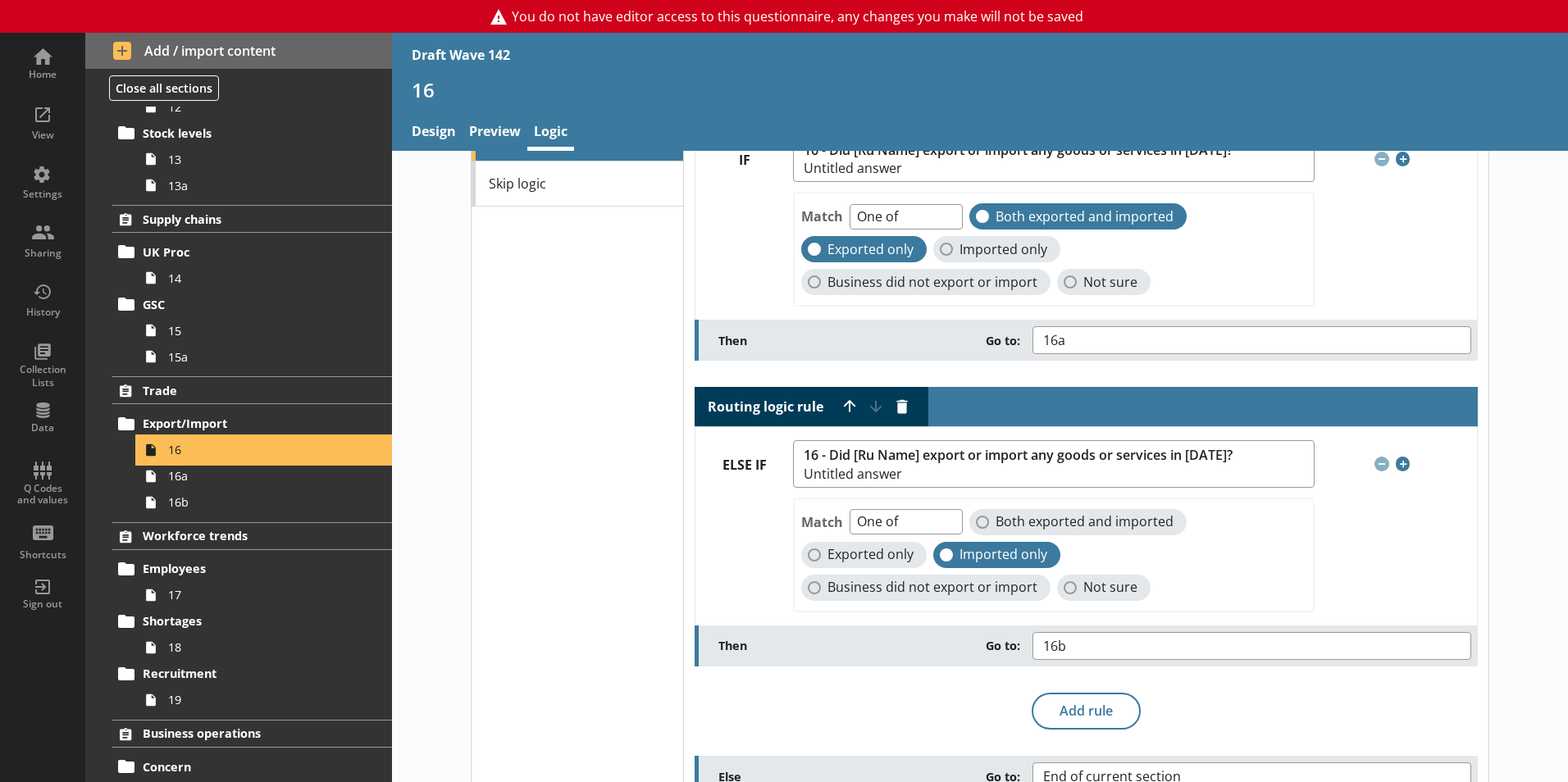
scroll to position [136, 0]
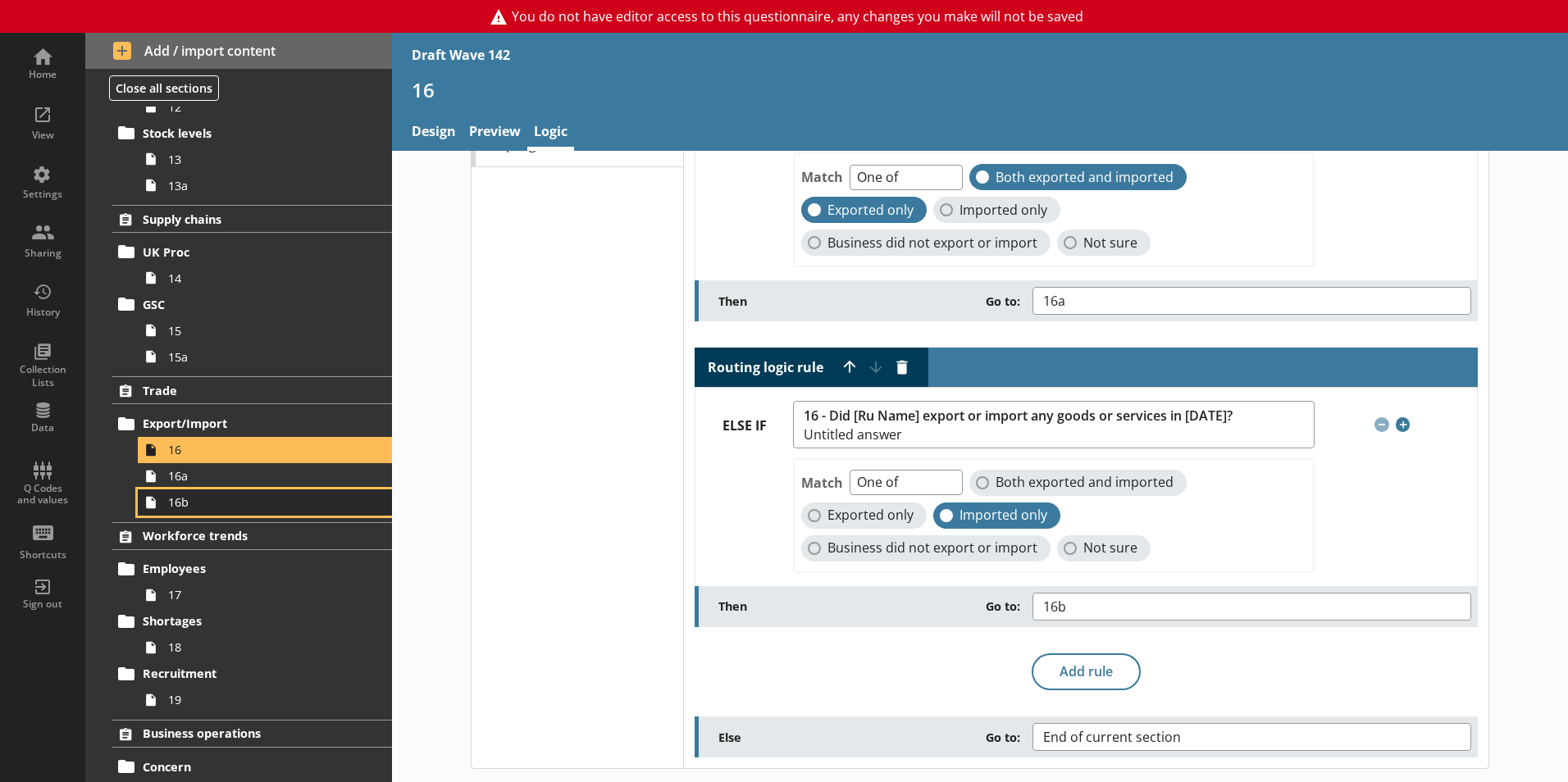
click at [191, 514] on link "16b" at bounding box center [264, 503] width 254 height 26
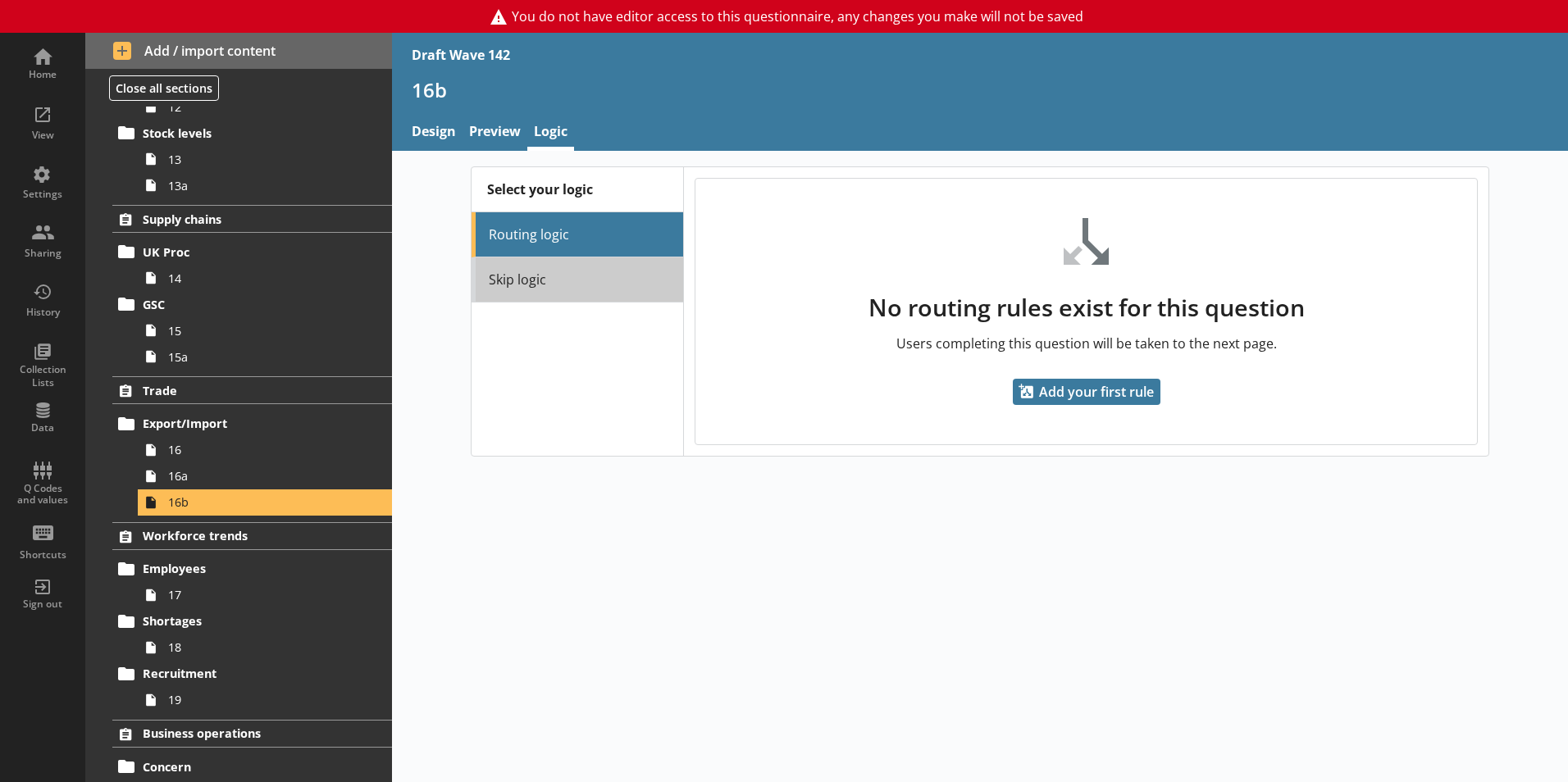
click at [535, 285] on link "Skip logic" at bounding box center [578, 280] width 212 height 46
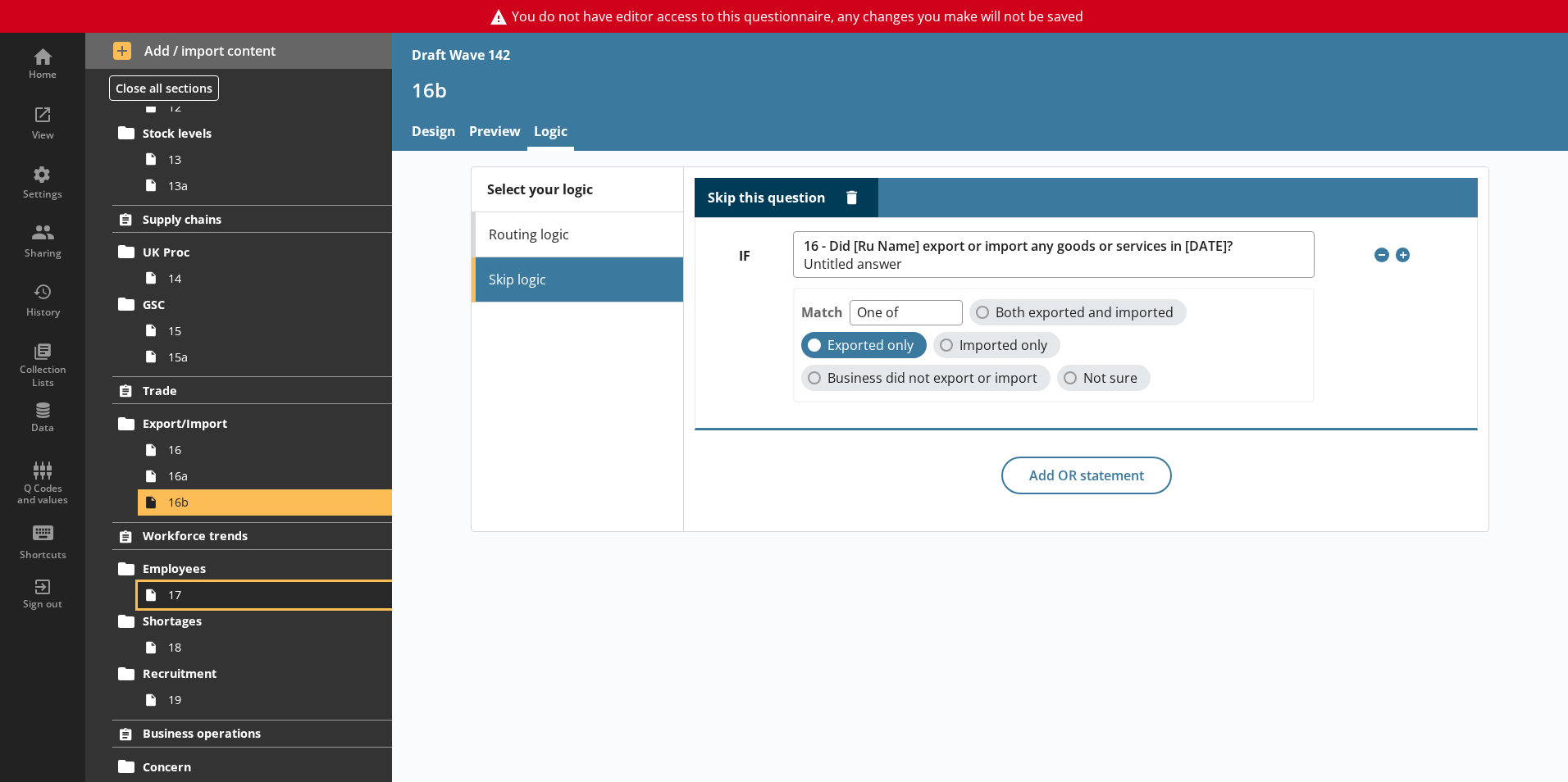
click at [173, 597] on span "17" at bounding box center [259, 595] width 182 height 16
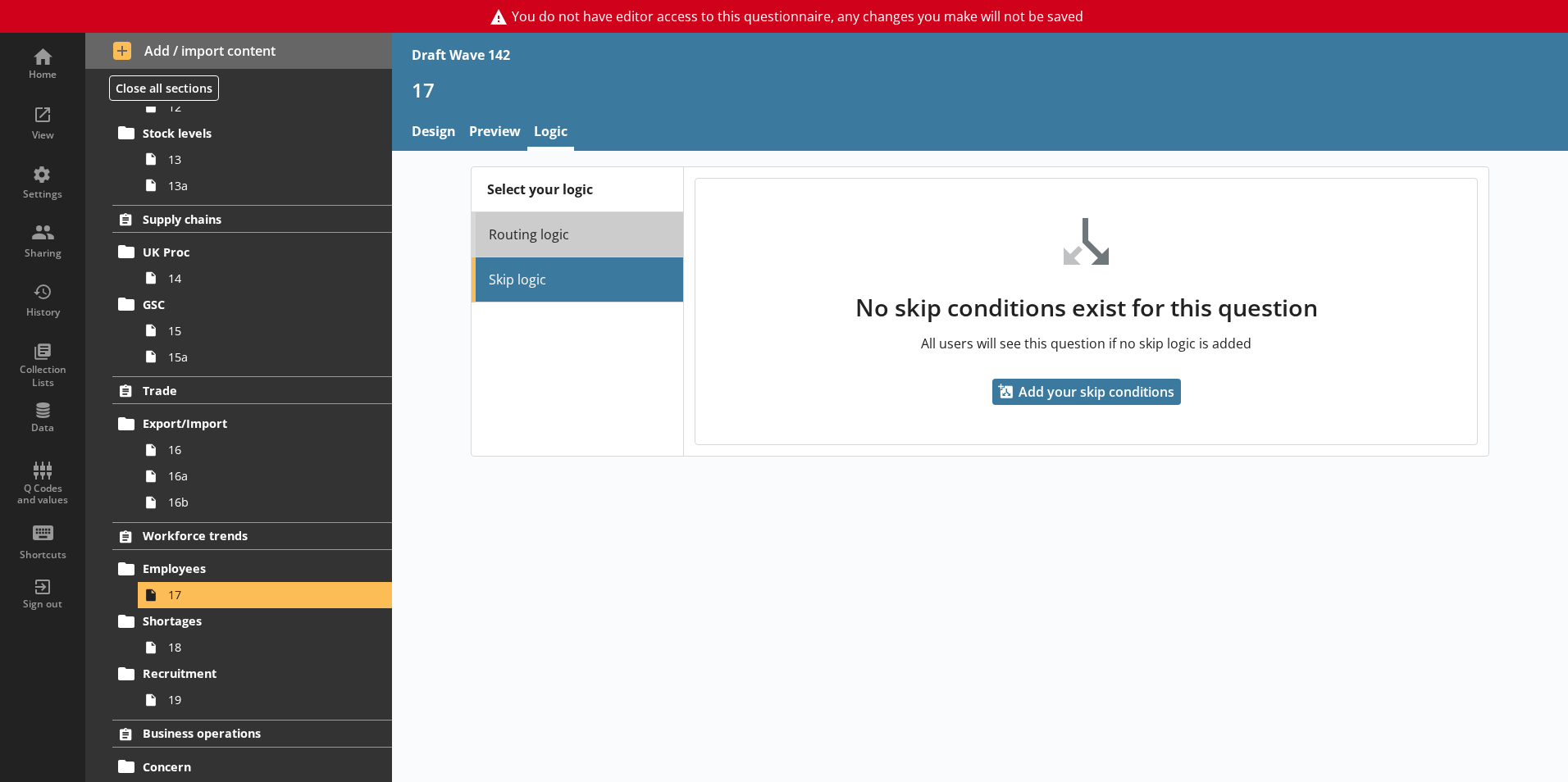
click at [572, 240] on link "Routing logic" at bounding box center [578, 234] width 212 height 46
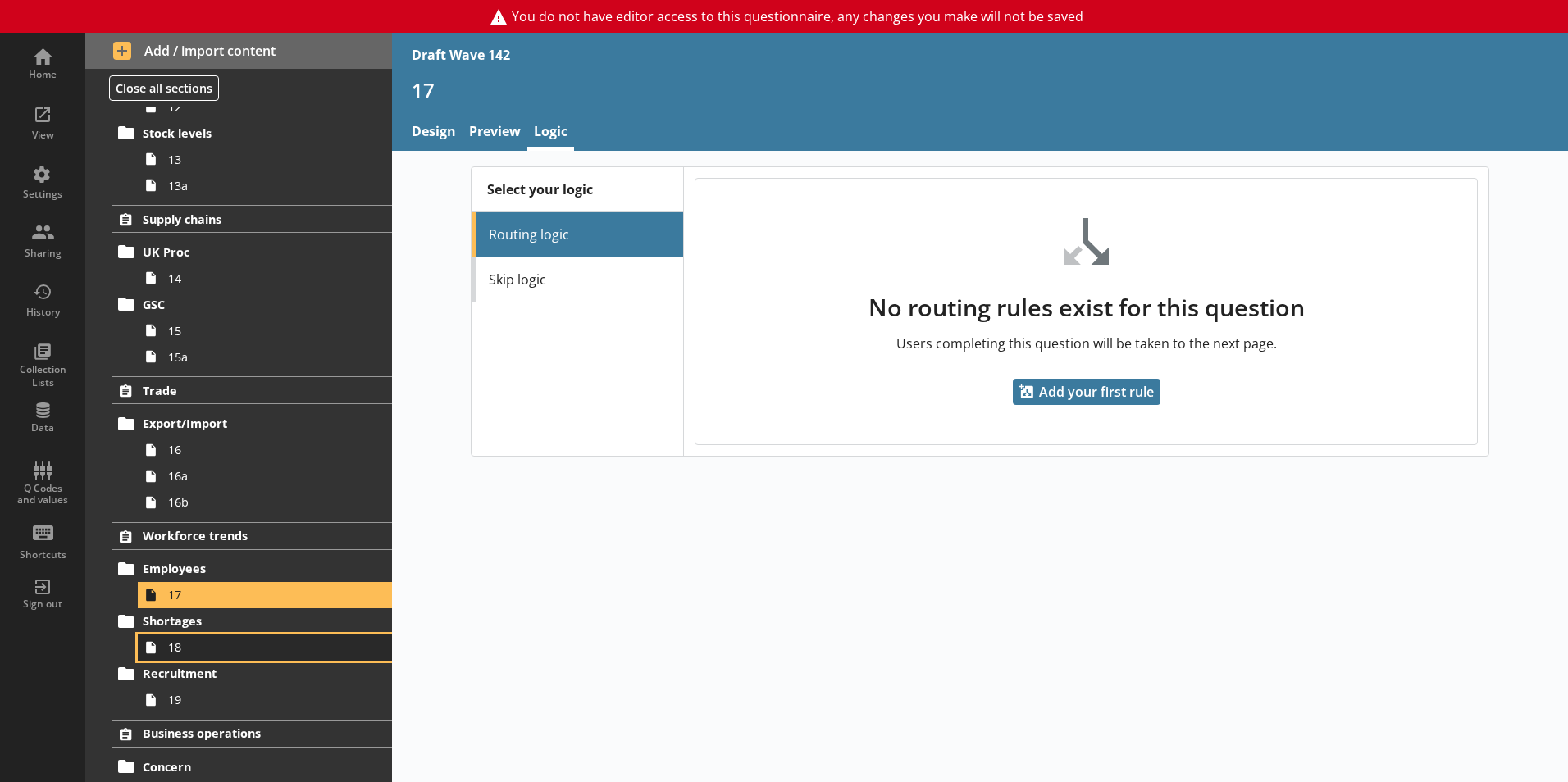
click at [178, 649] on span "18" at bounding box center [259, 647] width 182 height 16
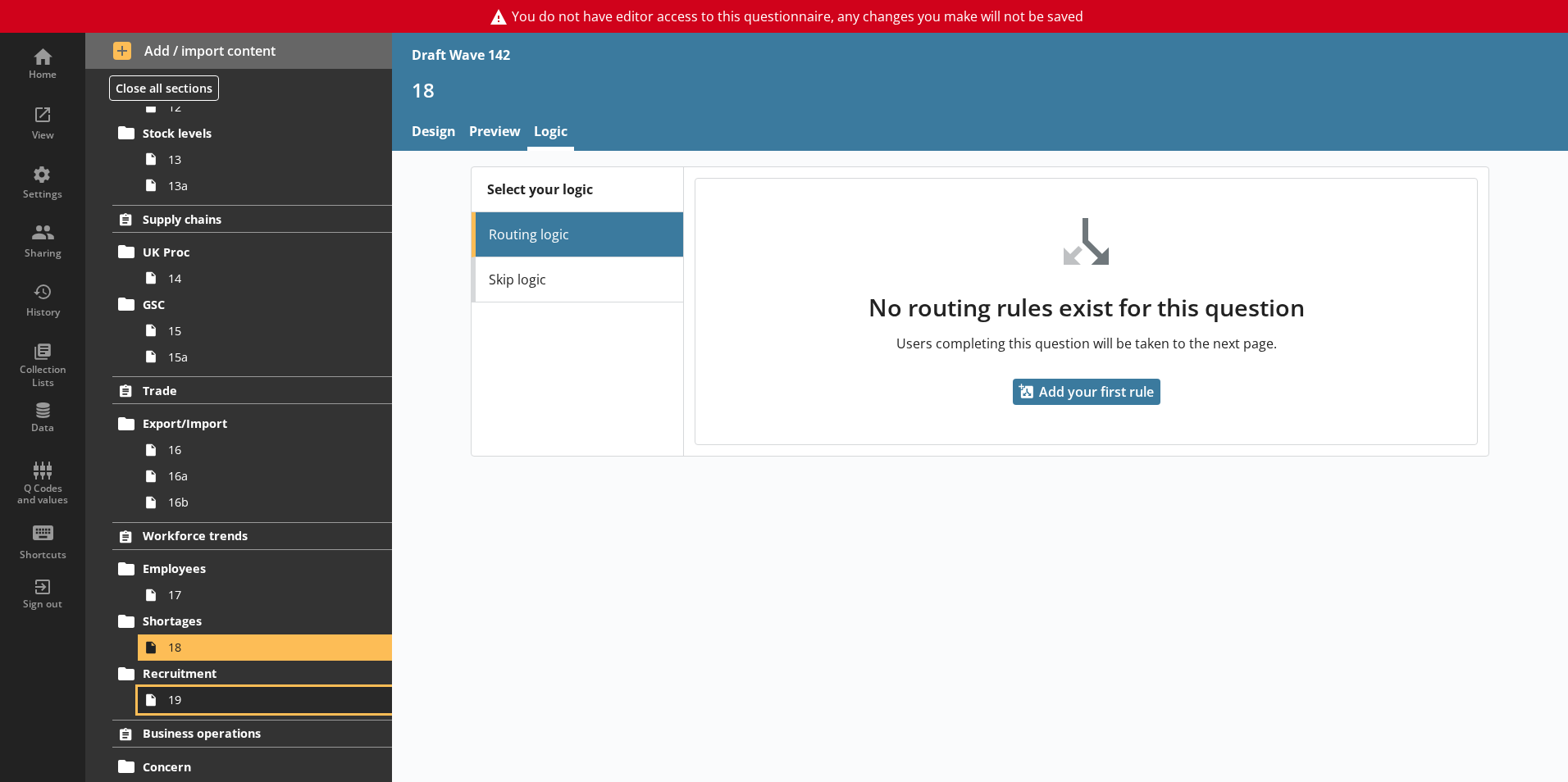
click at [178, 706] on span "19" at bounding box center [259, 699] width 182 height 16
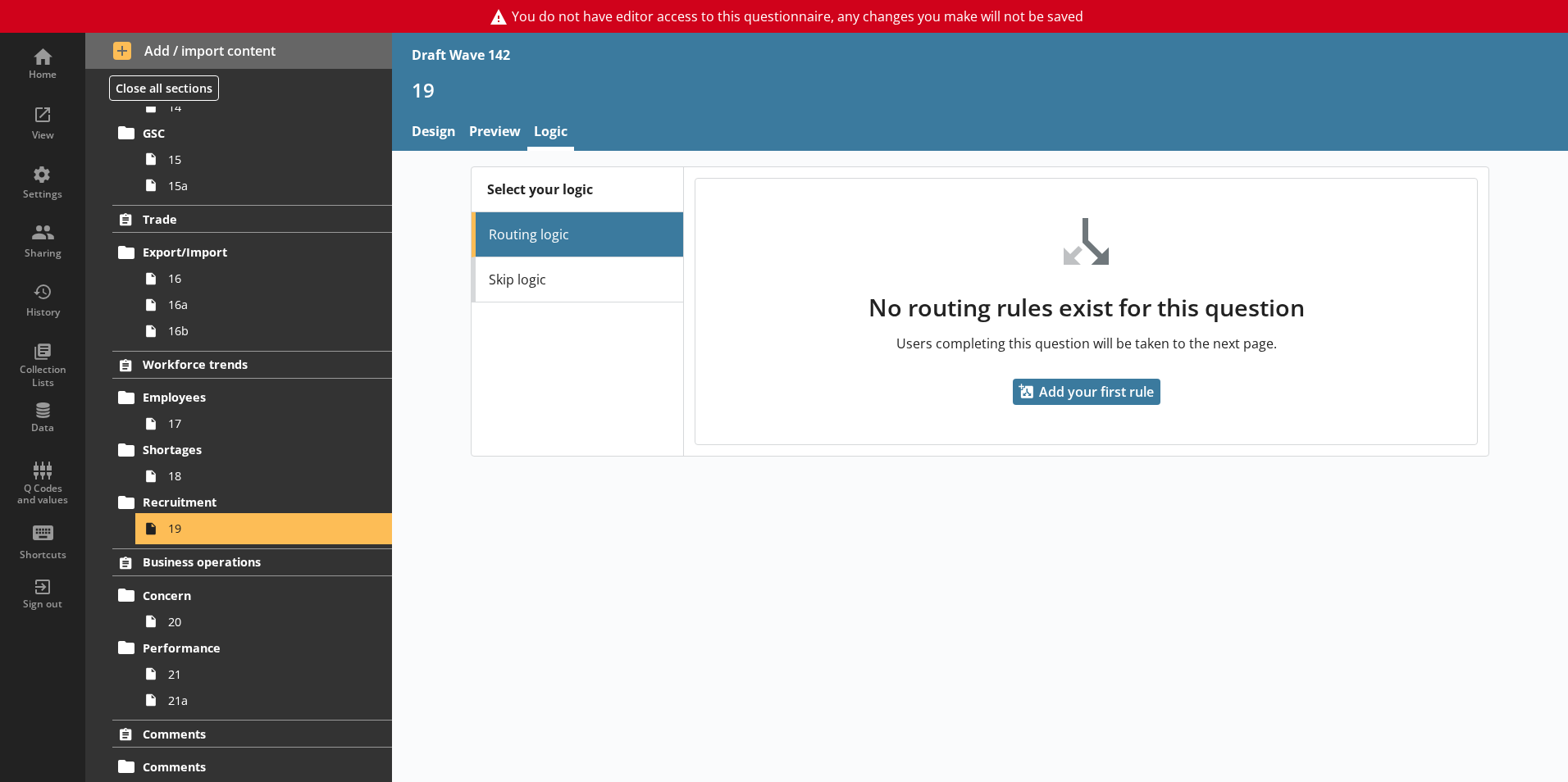
scroll to position [1056, 0]
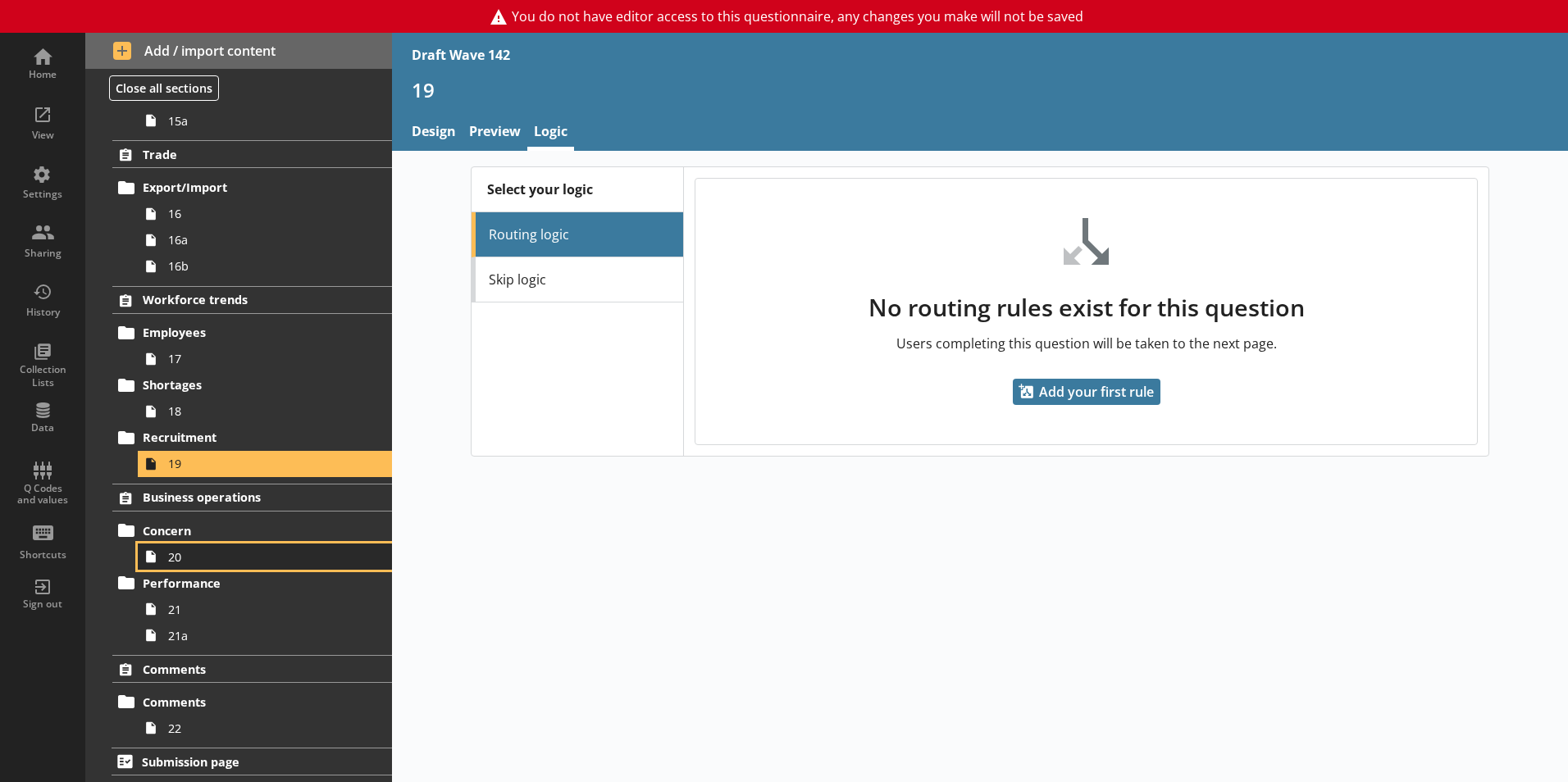
click at [187, 559] on span "20" at bounding box center [259, 557] width 182 height 16
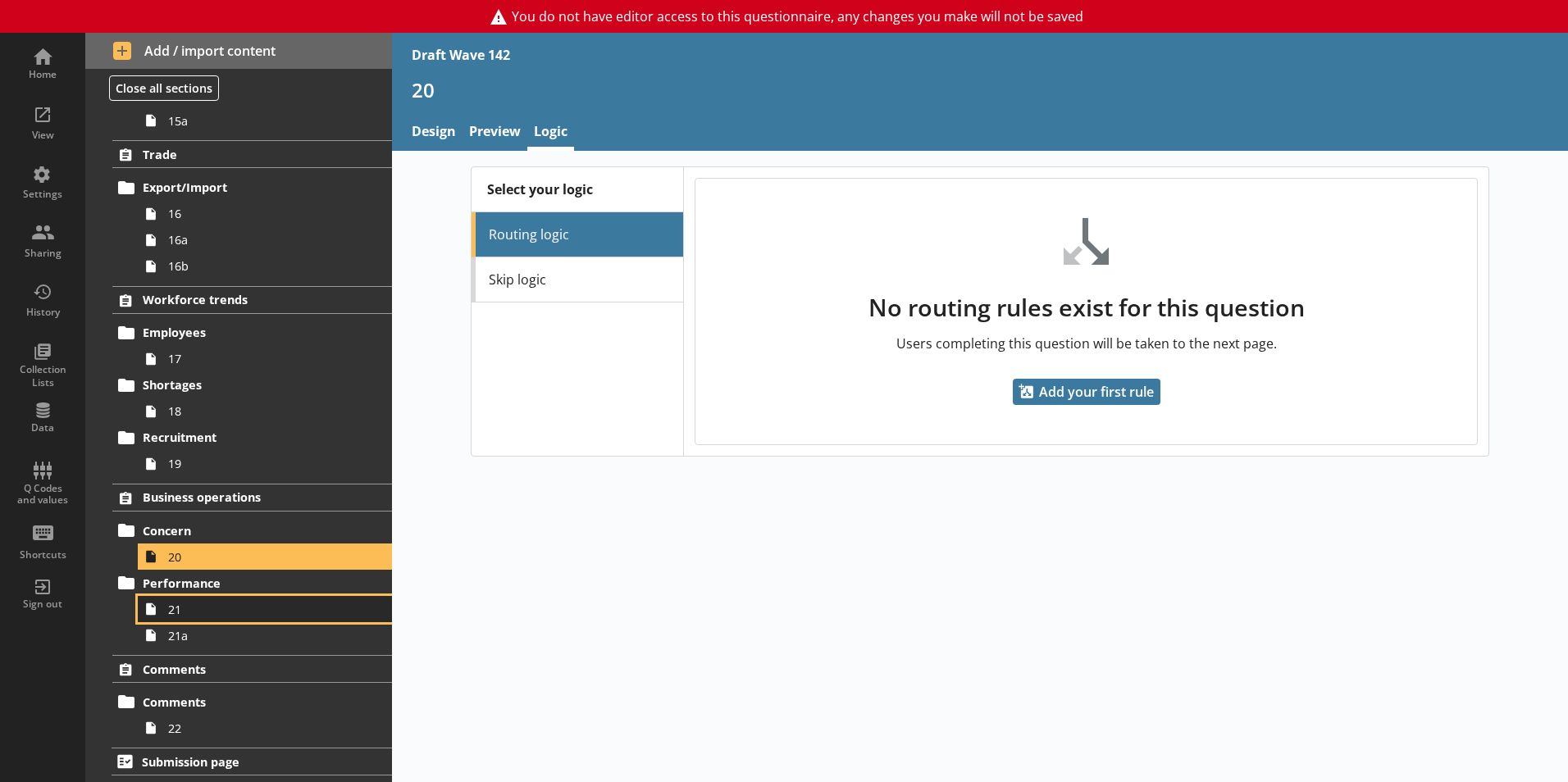
click at [182, 612] on span "21" at bounding box center [259, 609] width 182 height 16
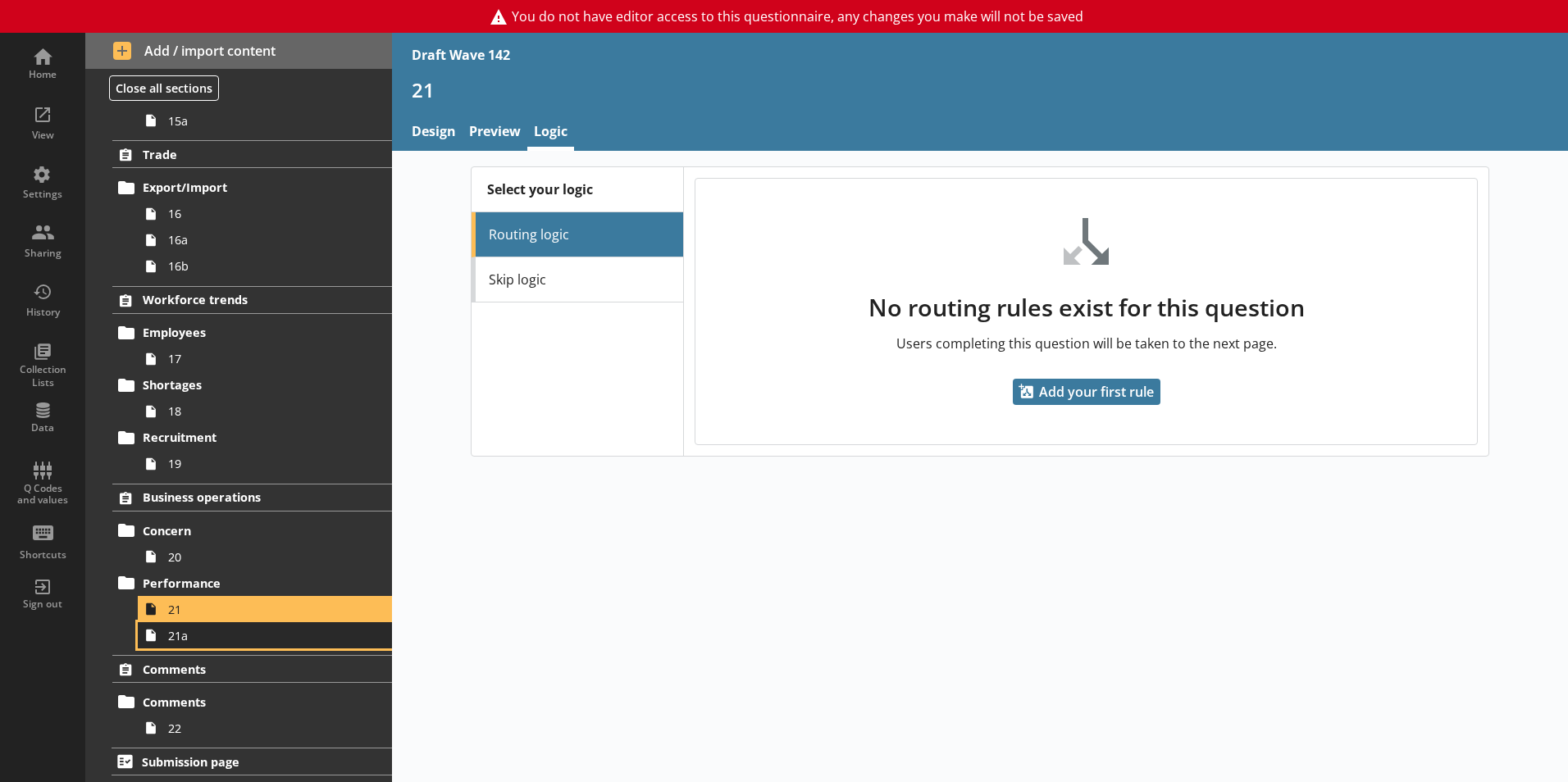
click at [187, 634] on span "21a" at bounding box center [259, 636] width 182 height 16
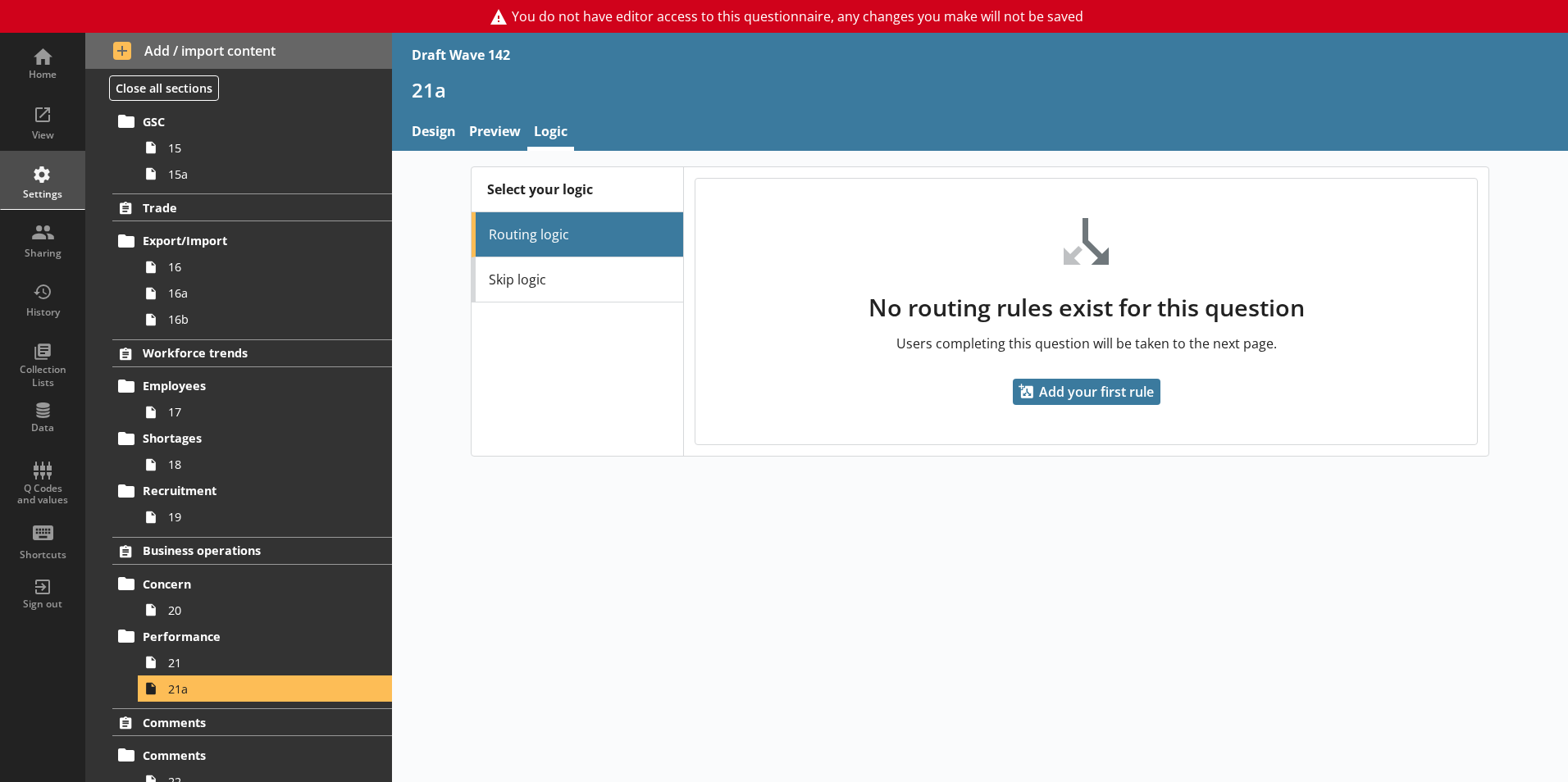
scroll to position [974, 0]
